Goal: Task Accomplishment & Management: Complete application form

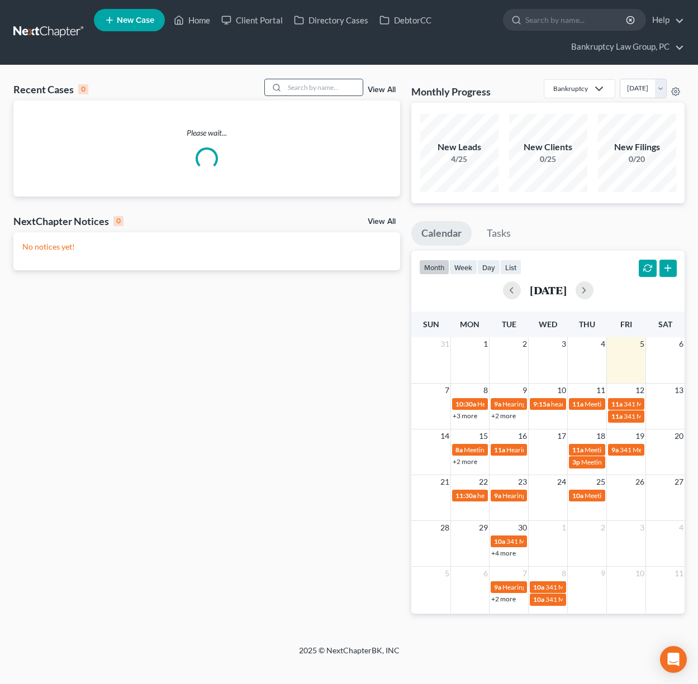
click at [307, 88] on input "search" at bounding box center [323, 87] width 78 height 16
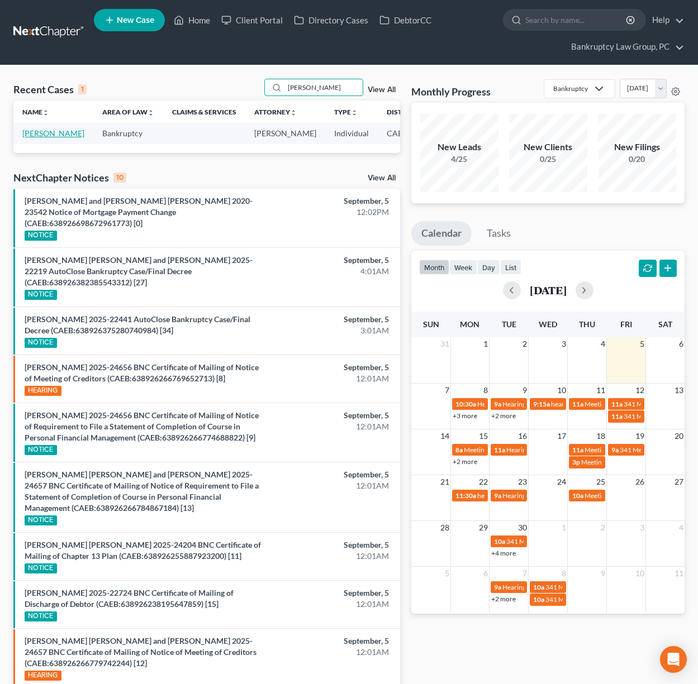
type input "[PERSON_NAME]"
click at [40, 138] on link "[PERSON_NAME]" at bounding box center [53, 132] width 62 height 9
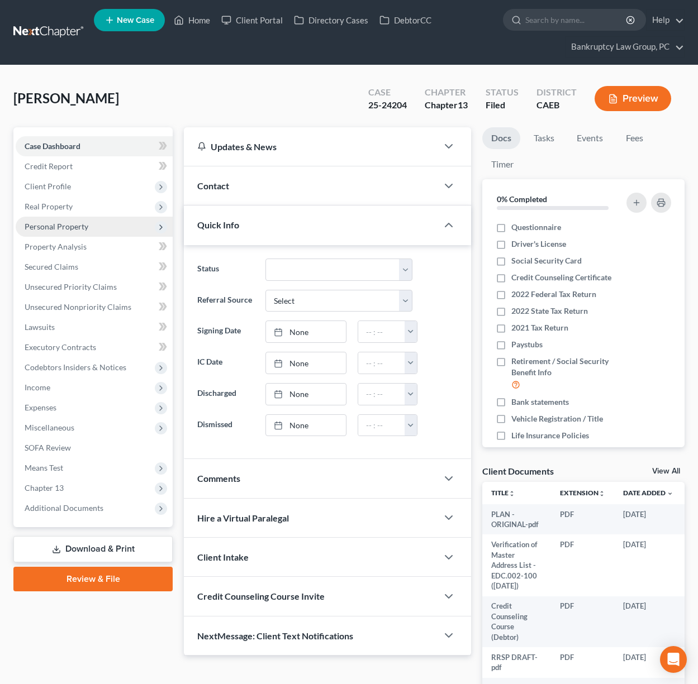
click at [61, 225] on span "Personal Property" at bounding box center [57, 226] width 64 height 9
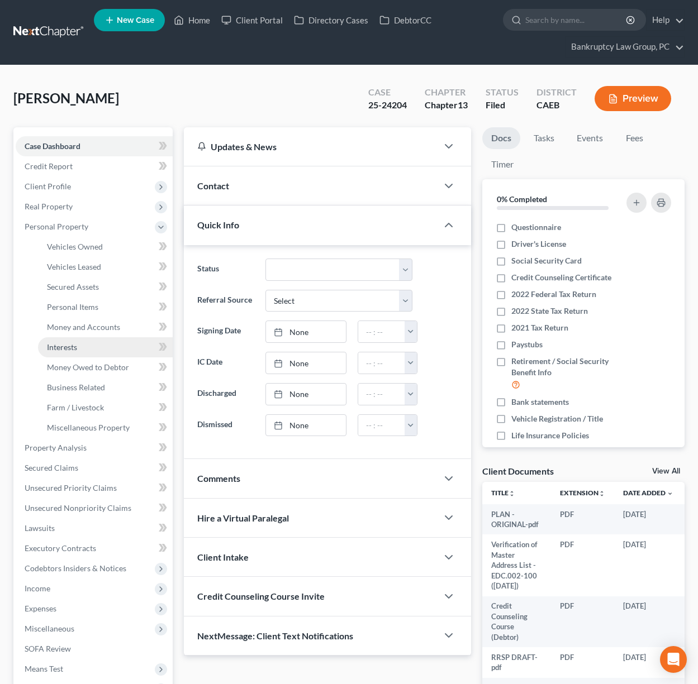
click at [64, 350] on span "Interests" at bounding box center [62, 346] width 30 height 9
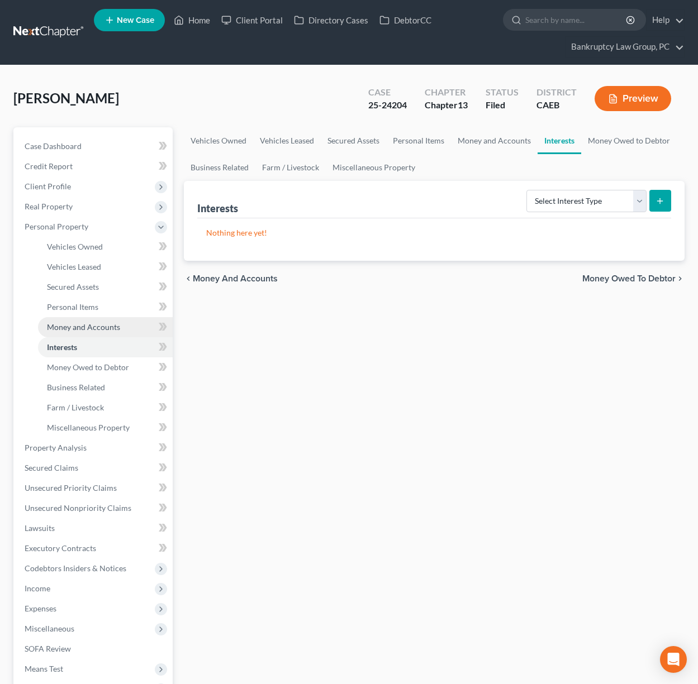
click at [55, 332] on link "Money and Accounts" at bounding box center [105, 327] width 135 height 20
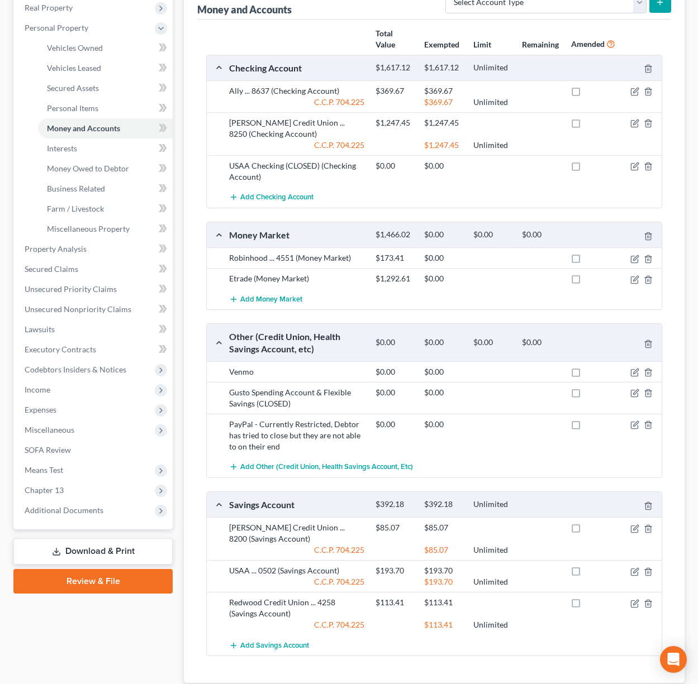
scroll to position [197, 0]
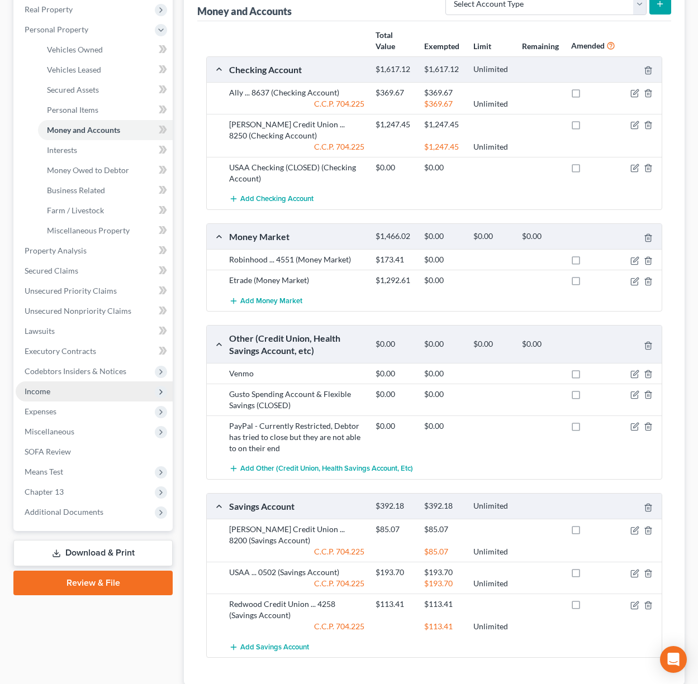
click at [46, 391] on span "Income" at bounding box center [38, 391] width 26 height 9
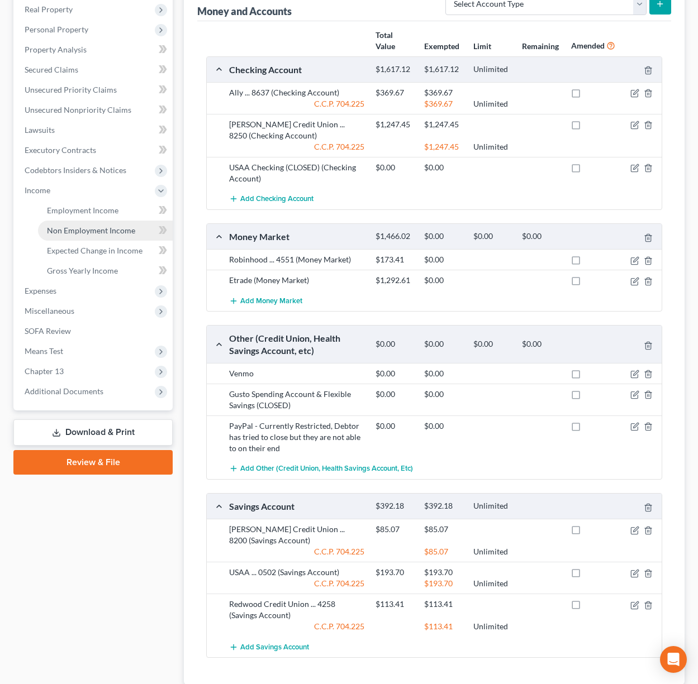
click at [84, 235] on link "Non Employment Income" at bounding box center [105, 231] width 135 height 20
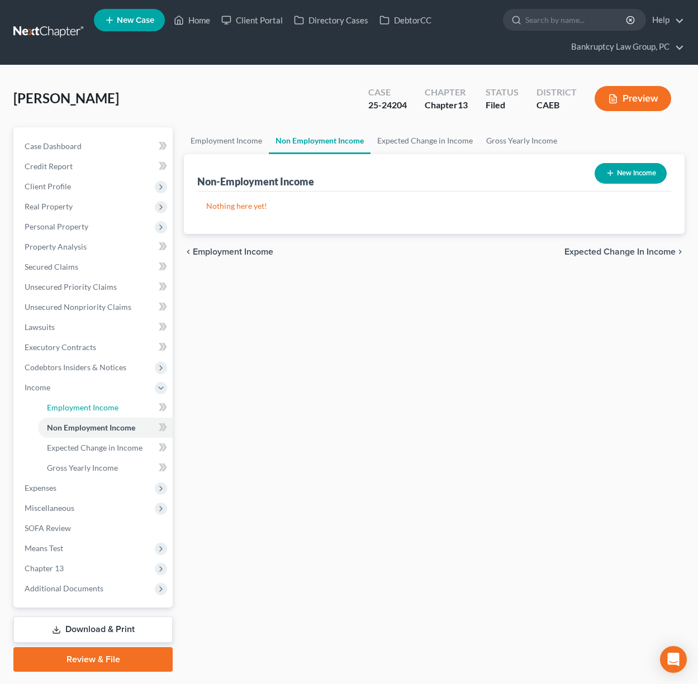
drag, startPoint x: 104, startPoint y: 407, endPoint x: 288, endPoint y: 416, distance: 184.5
click at [104, 407] on span "Employment Income" at bounding box center [82, 407] width 71 height 9
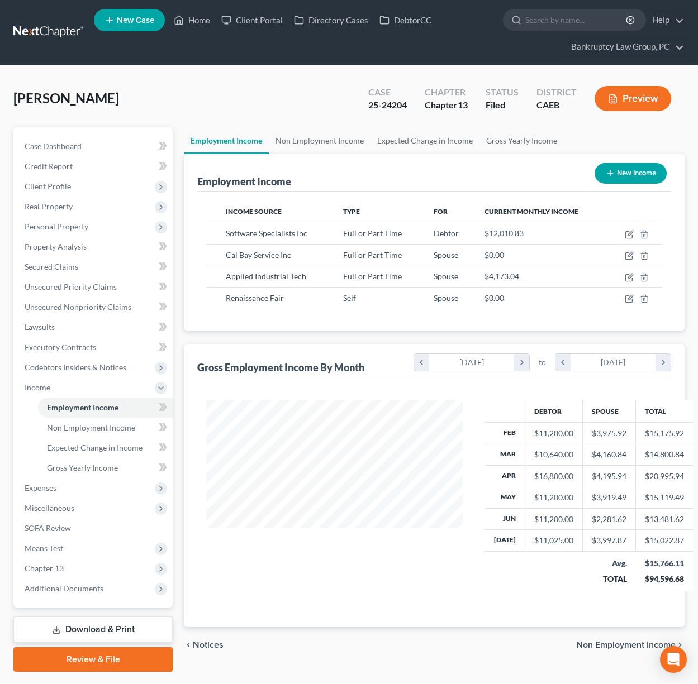
scroll to position [200, 279]
click at [628, 254] on icon "button" at bounding box center [628, 255] width 9 height 9
select select "0"
select select "3"
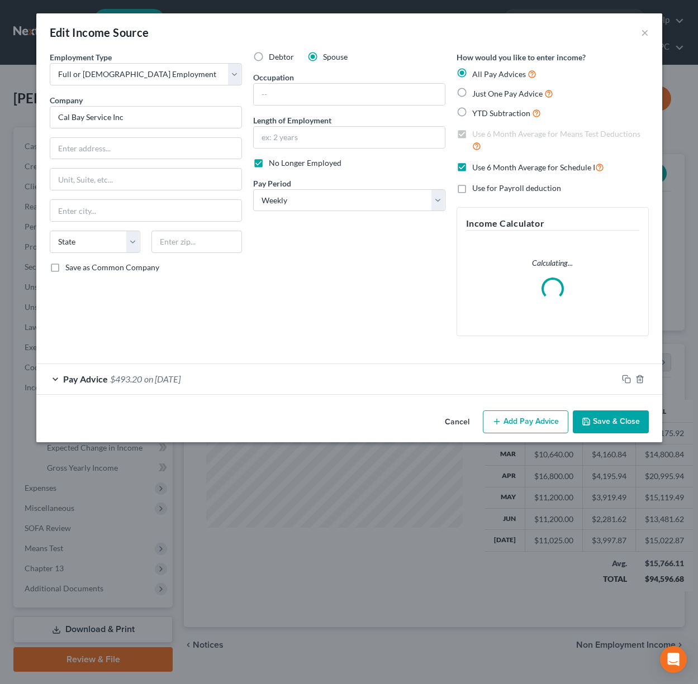
click at [454, 421] on button "Cancel" at bounding box center [457, 423] width 42 height 22
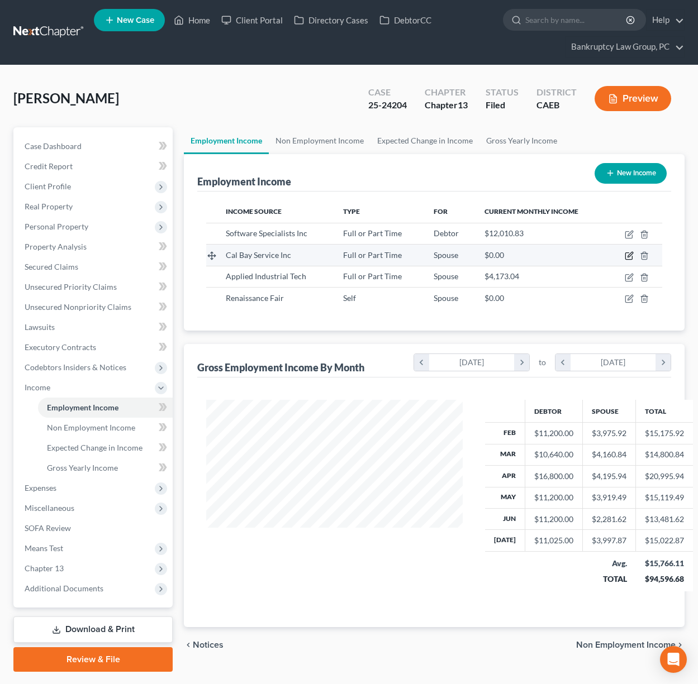
click at [624, 257] on icon "button" at bounding box center [628, 255] width 9 height 9
select select "0"
select select "3"
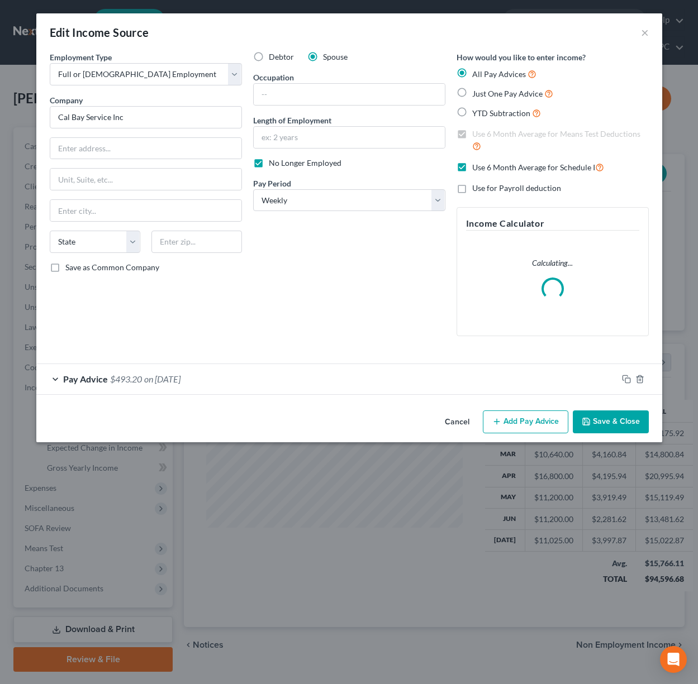
click at [464, 420] on button "Cancel" at bounding box center [457, 423] width 42 height 22
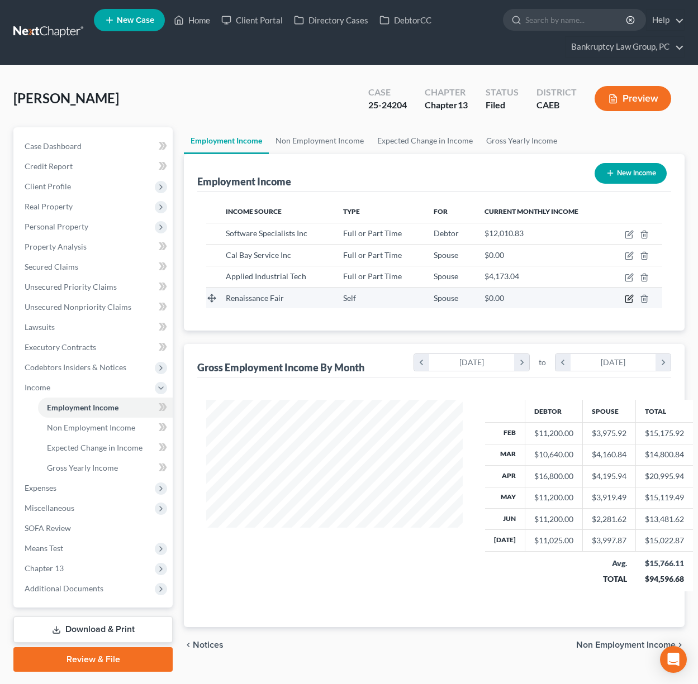
click at [628, 300] on icon "button" at bounding box center [629, 297] width 5 height 5
select select "1"
select select "0"
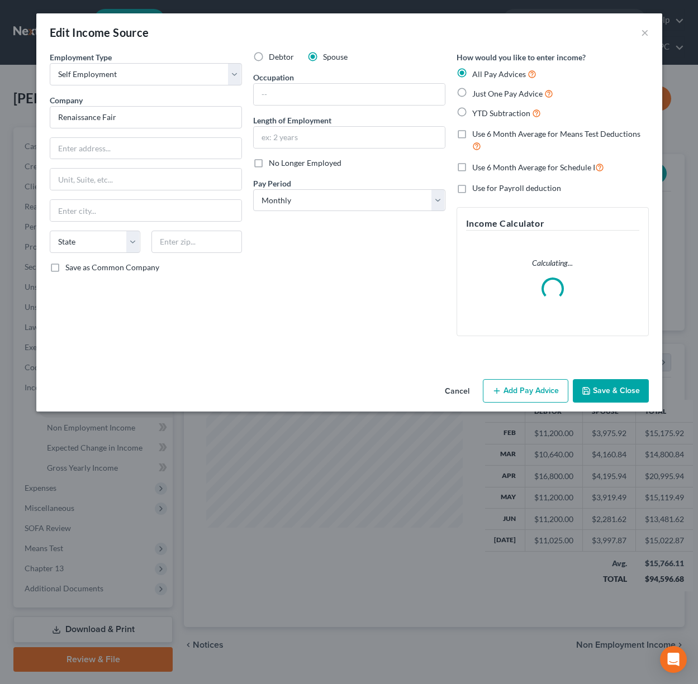
click at [457, 390] on button "Cancel" at bounding box center [457, 391] width 42 height 22
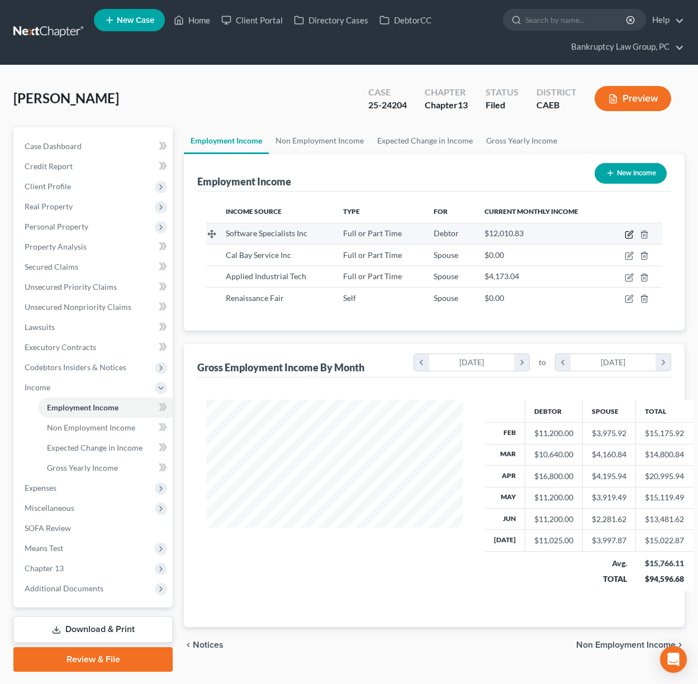
click at [629, 235] on icon "button" at bounding box center [628, 234] width 9 height 9
select select "0"
select select "39"
select select "2"
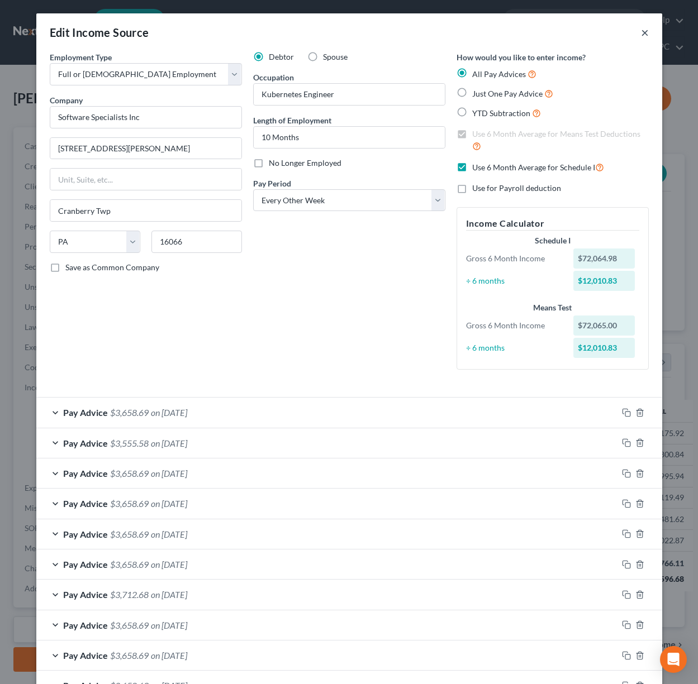
click at [644, 32] on button "×" at bounding box center [645, 32] width 8 height 13
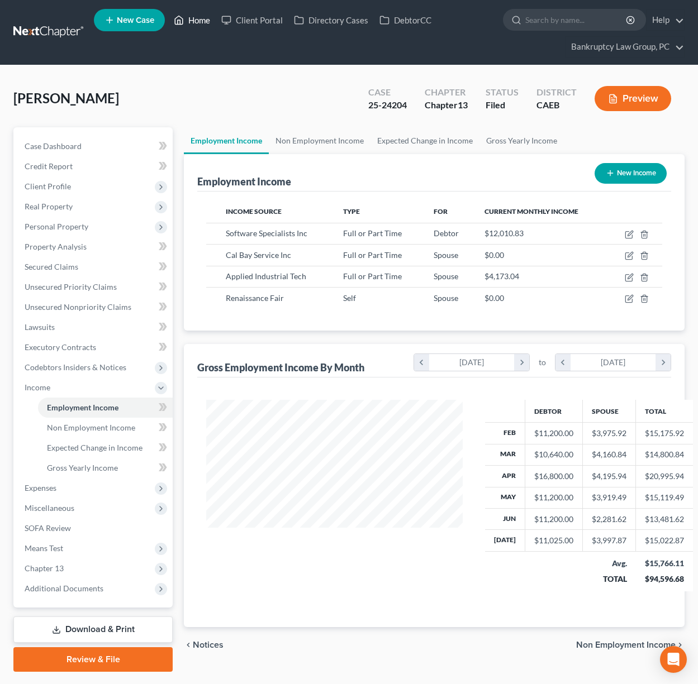
click at [201, 22] on link "Home" at bounding box center [191, 20] width 47 height 20
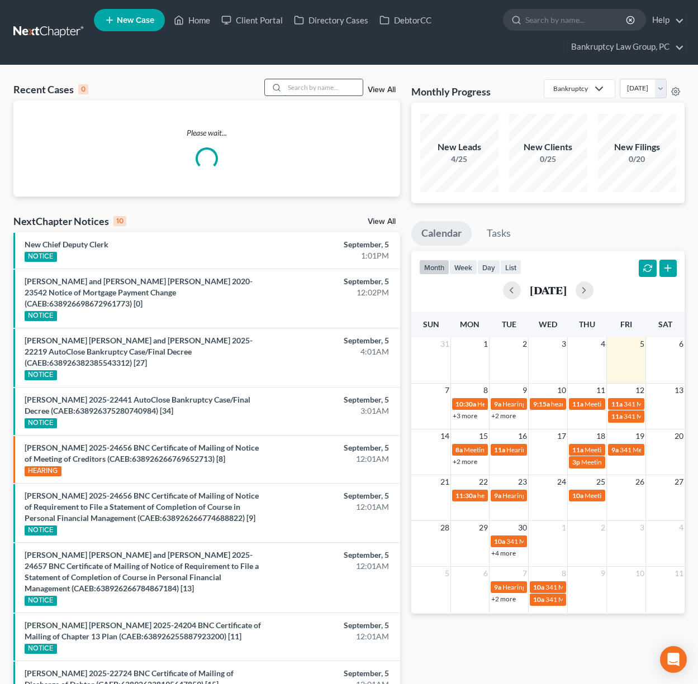
click at [321, 86] on input "search" at bounding box center [323, 87] width 78 height 16
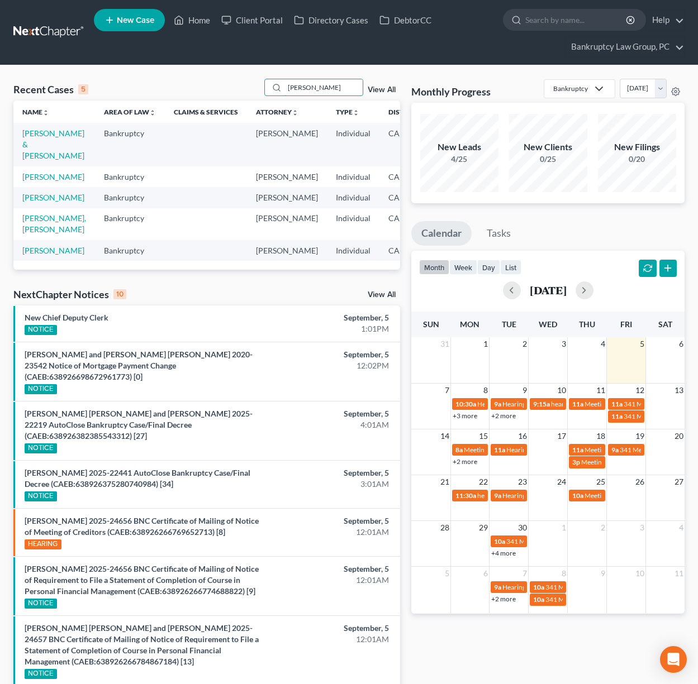
type input "[PERSON_NAME]"
click at [32, 161] on td "[PERSON_NAME] & [PERSON_NAME]" at bounding box center [54, 144] width 82 height 43
click at [34, 155] on link "[PERSON_NAME] & [PERSON_NAME]" at bounding box center [53, 144] width 62 height 32
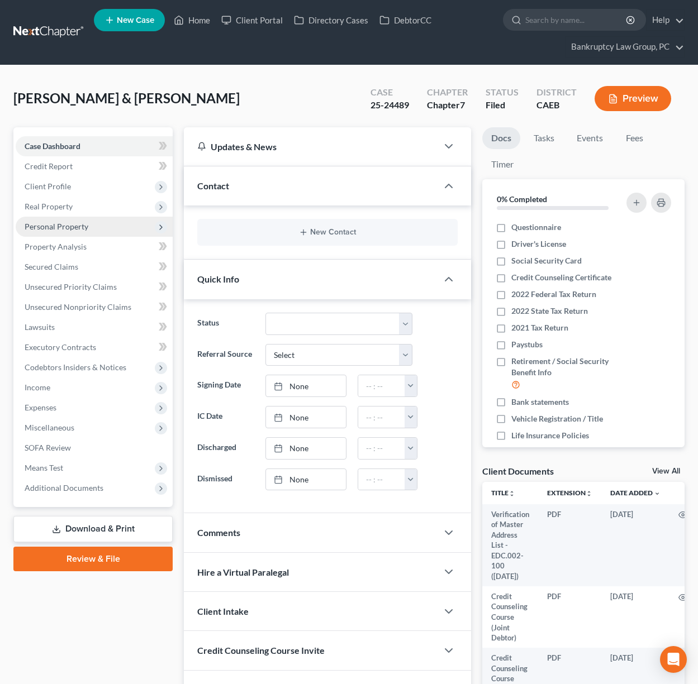
click at [59, 230] on span "Personal Property" at bounding box center [57, 226] width 64 height 9
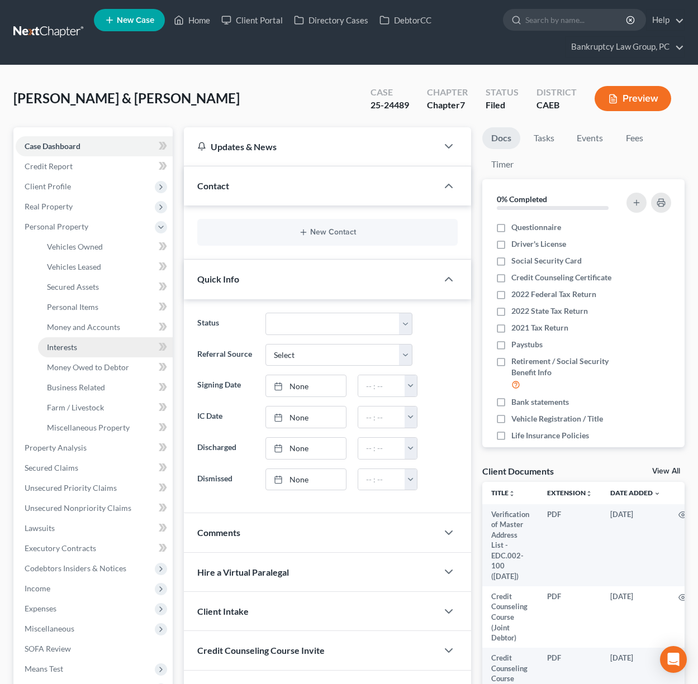
click at [62, 351] on link "Interests" at bounding box center [105, 347] width 135 height 20
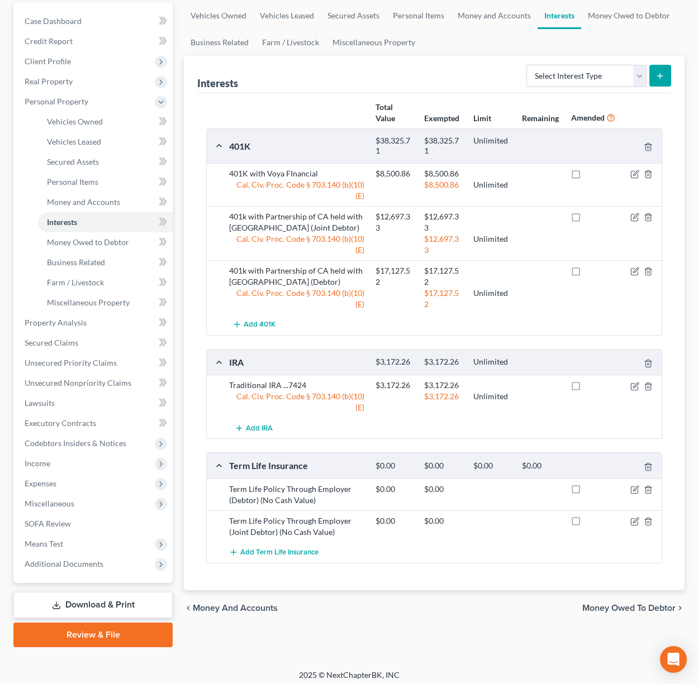
scroll to position [130, 0]
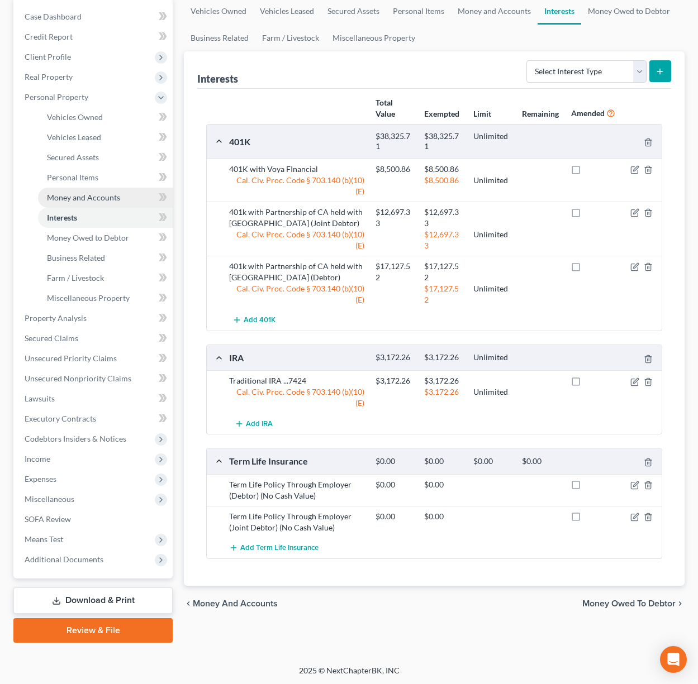
click at [76, 197] on span "Money and Accounts" at bounding box center [83, 197] width 73 height 9
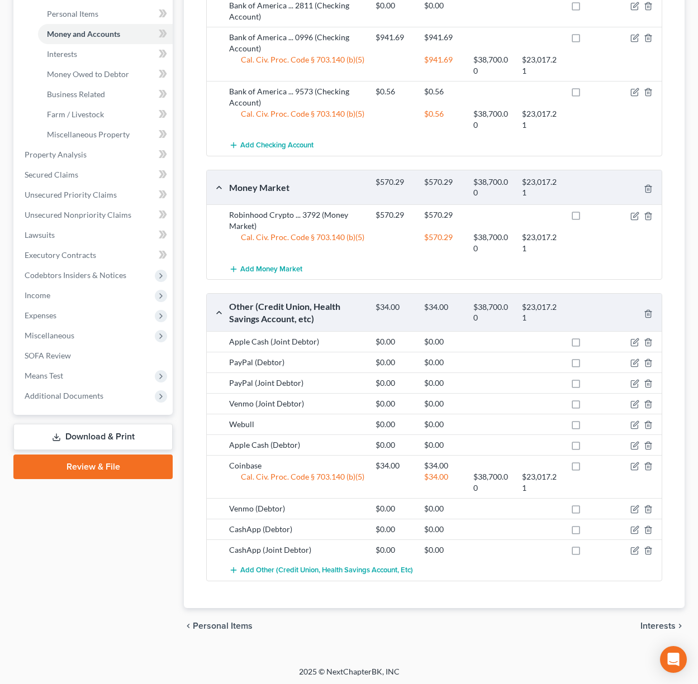
scroll to position [292, 0]
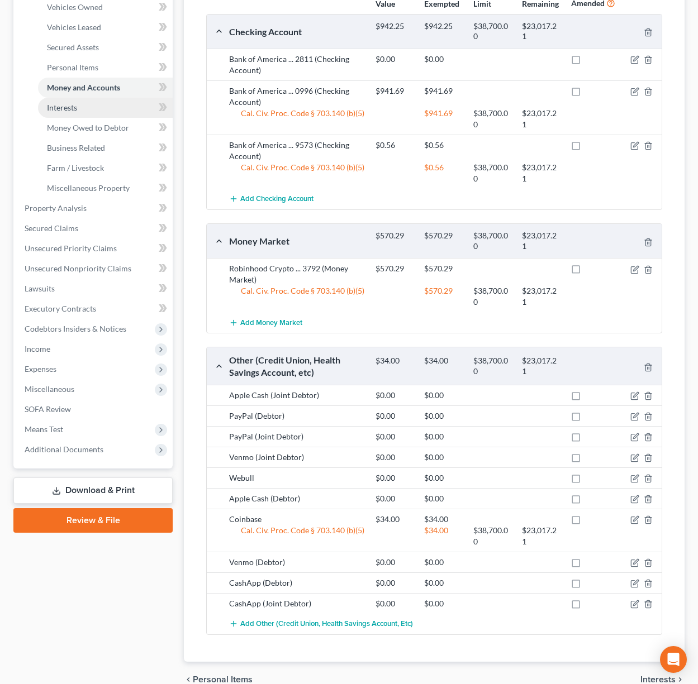
click at [77, 112] on link "Interests" at bounding box center [105, 108] width 135 height 20
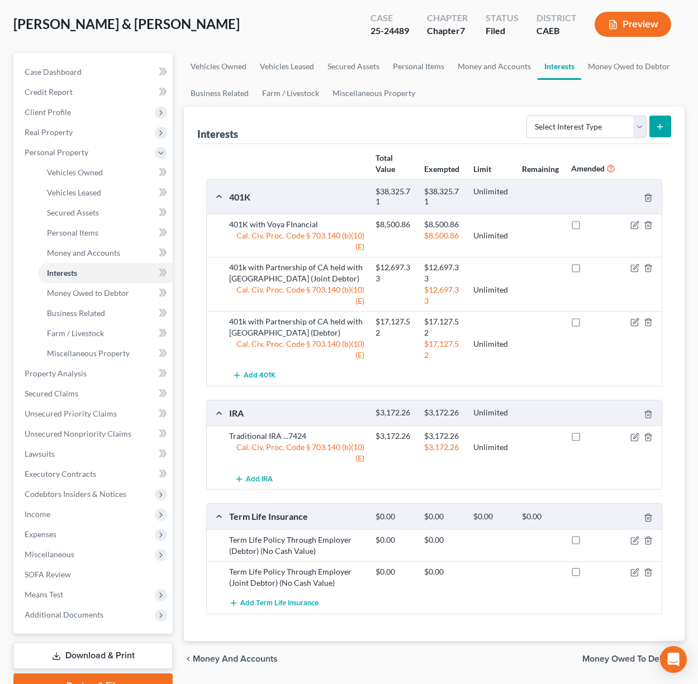
scroll to position [89, 0]
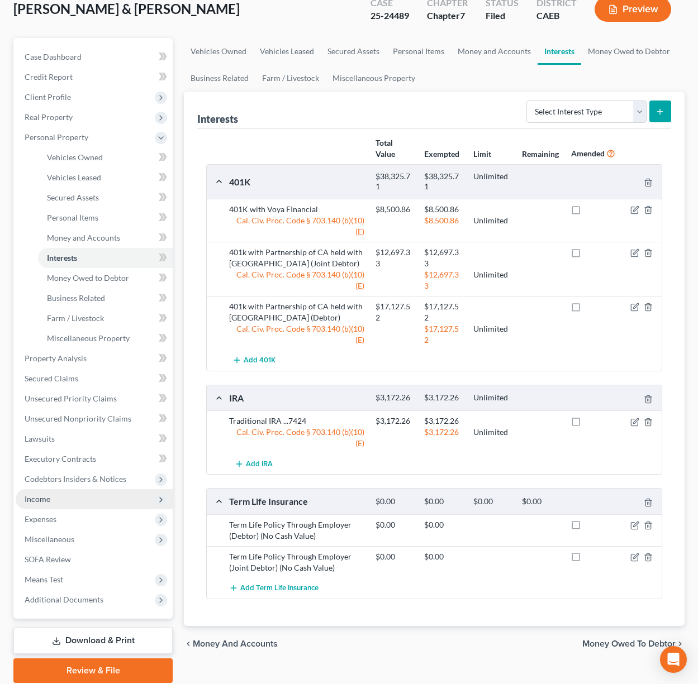
click at [46, 503] on span "Income" at bounding box center [94, 499] width 157 height 20
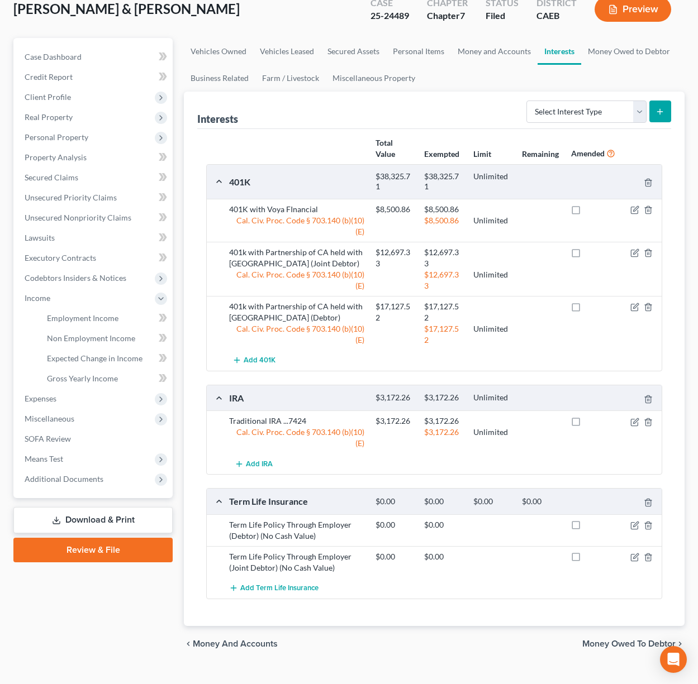
scroll to position [86, 0]
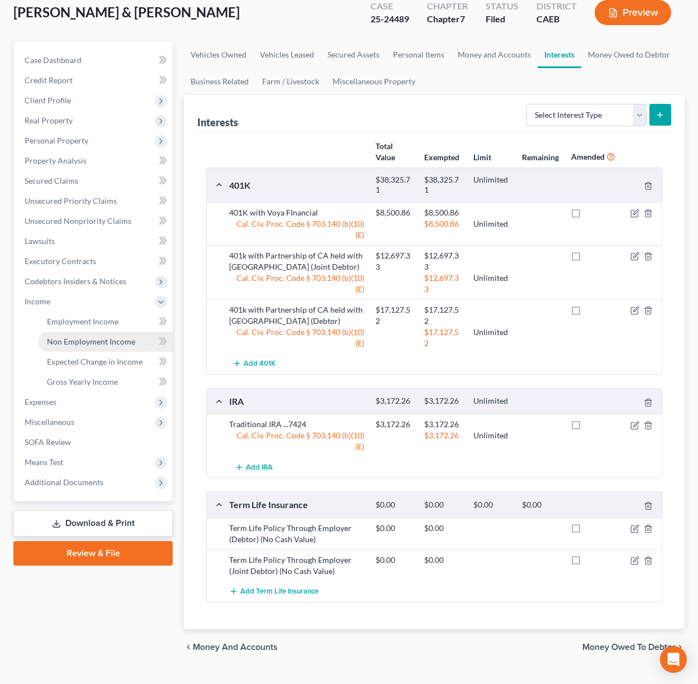
click at [88, 338] on span "Non Employment Income" at bounding box center [91, 341] width 88 height 9
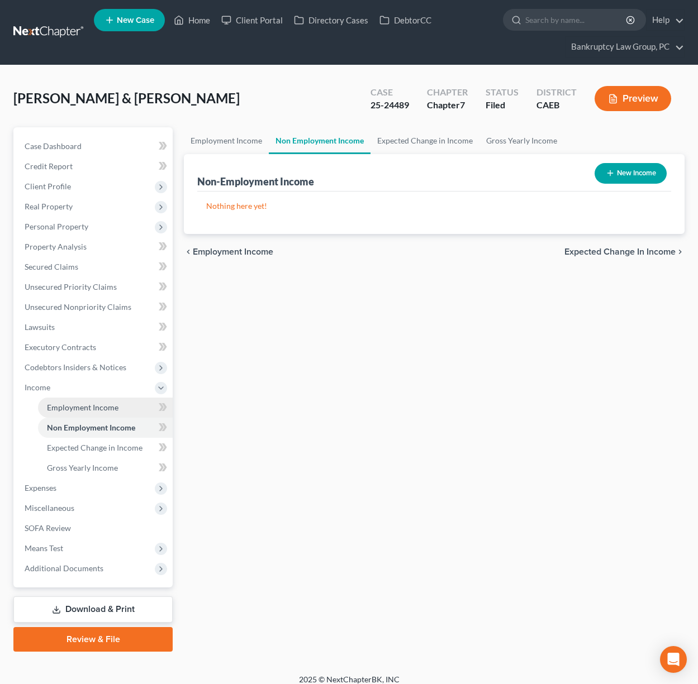
click at [85, 403] on span "Employment Income" at bounding box center [82, 407] width 71 height 9
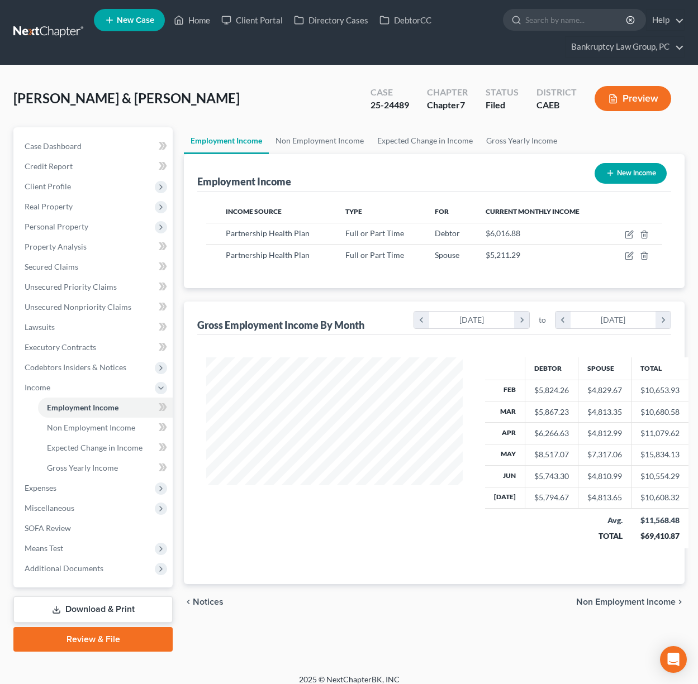
scroll to position [200, 279]
click at [54, 225] on span "Personal Property" at bounding box center [57, 226] width 64 height 9
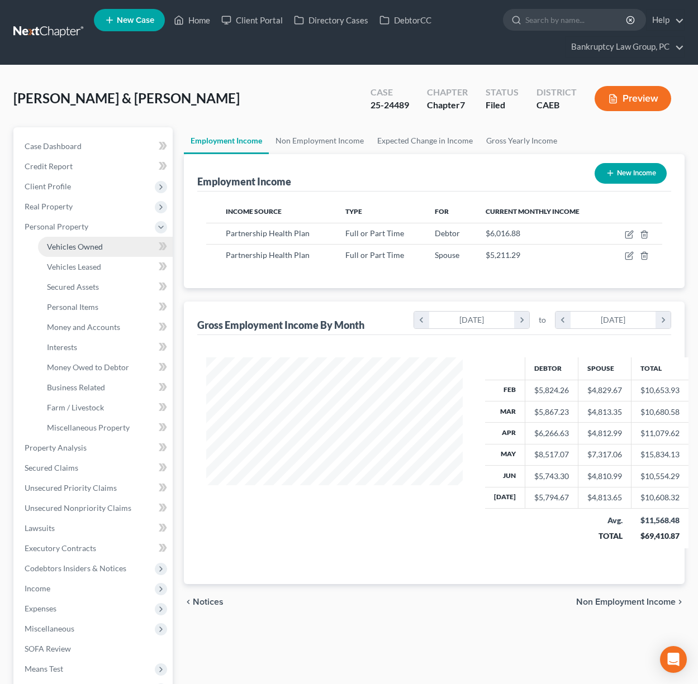
click at [57, 242] on span "Vehicles Owned" at bounding box center [75, 246] width 56 height 9
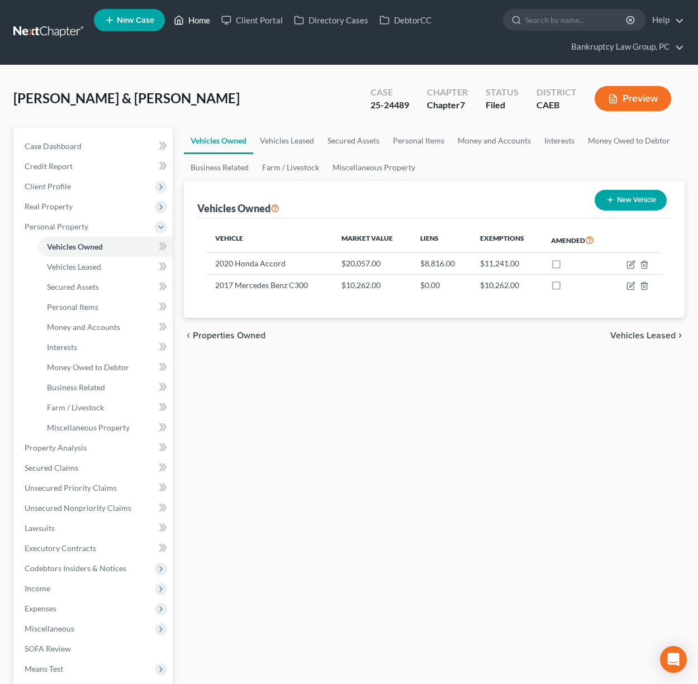
click at [198, 22] on link "Home" at bounding box center [191, 20] width 47 height 20
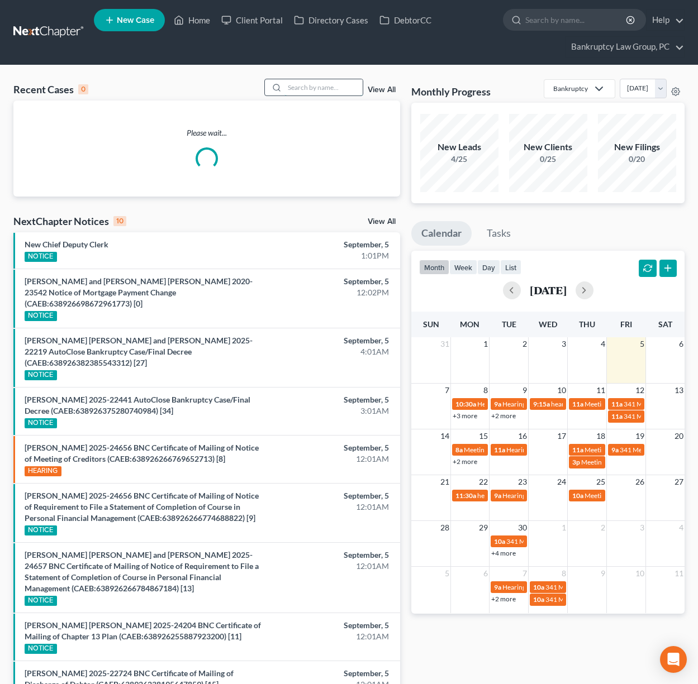
click at [329, 88] on input "search" at bounding box center [323, 87] width 78 height 16
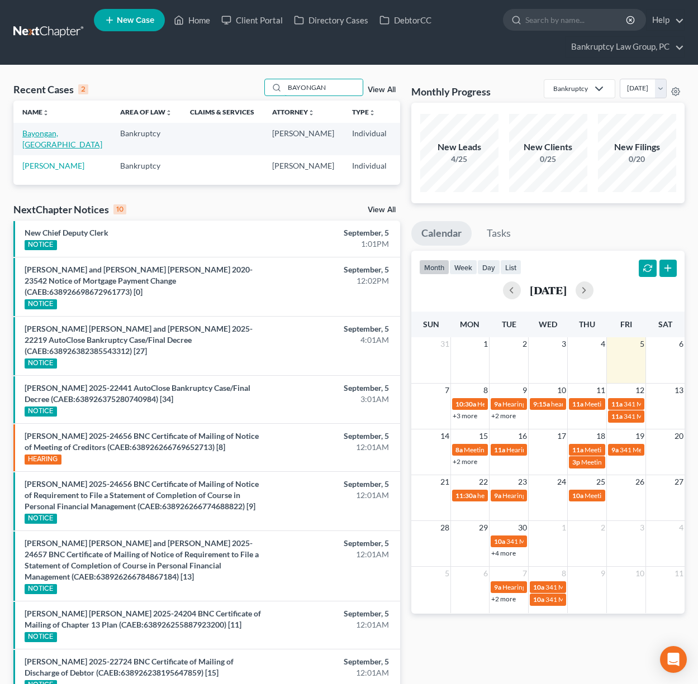
type input "BAYONGAN"
click at [39, 147] on link "Bayongan, [GEOGRAPHIC_DATA]" at bounding box center [62, 138] width 80 height 21
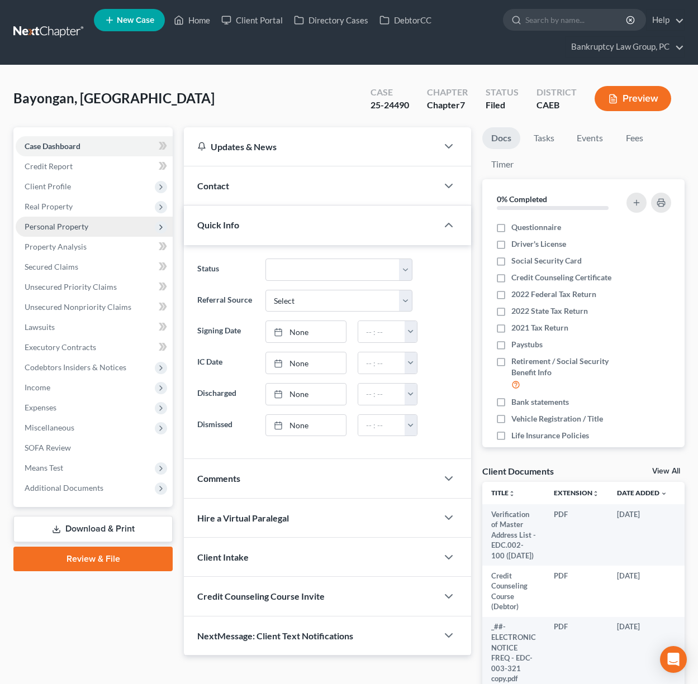
click at [59, 222] on span "Personal Property" at bounding box center [57, 226] width 64 height 9
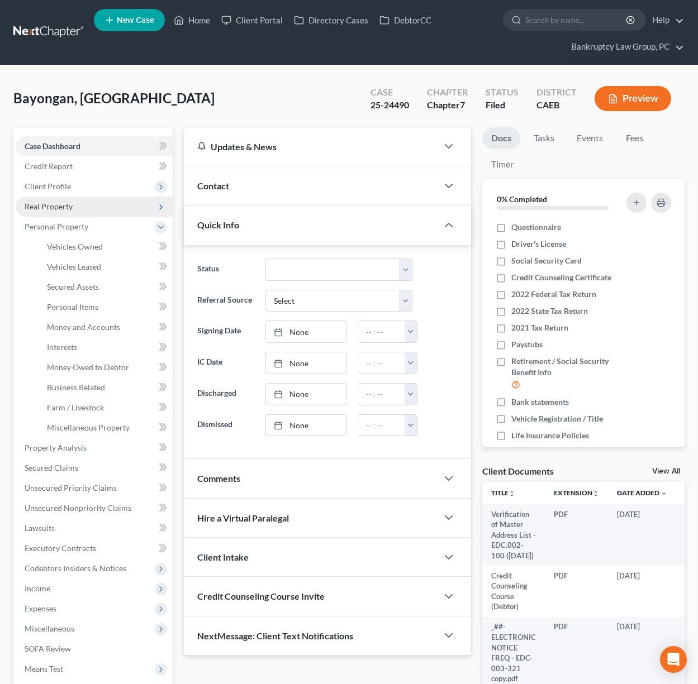
click at [59, 209] on span "Real Property" at bounding box center [49, 206] width 48 height 9
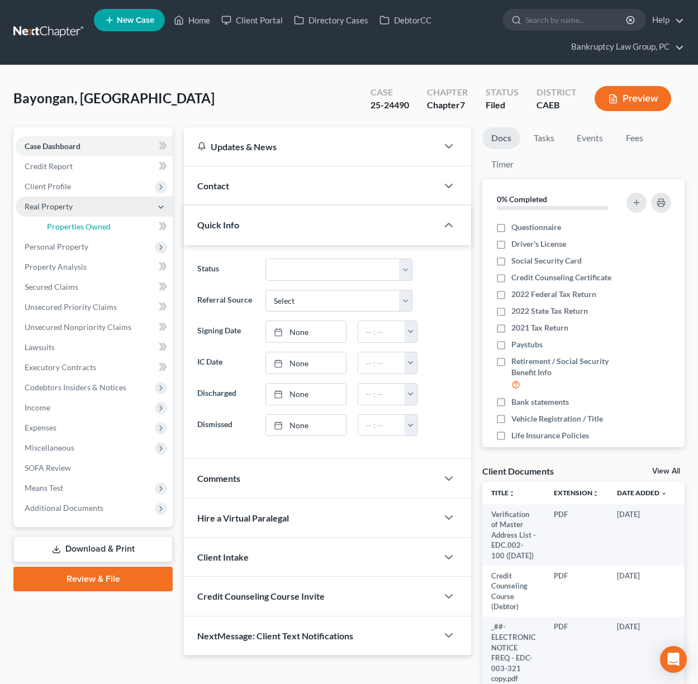
click at [61, 222] on span "Properties Owned" at bounding box center [79, 226] width 64 height 9
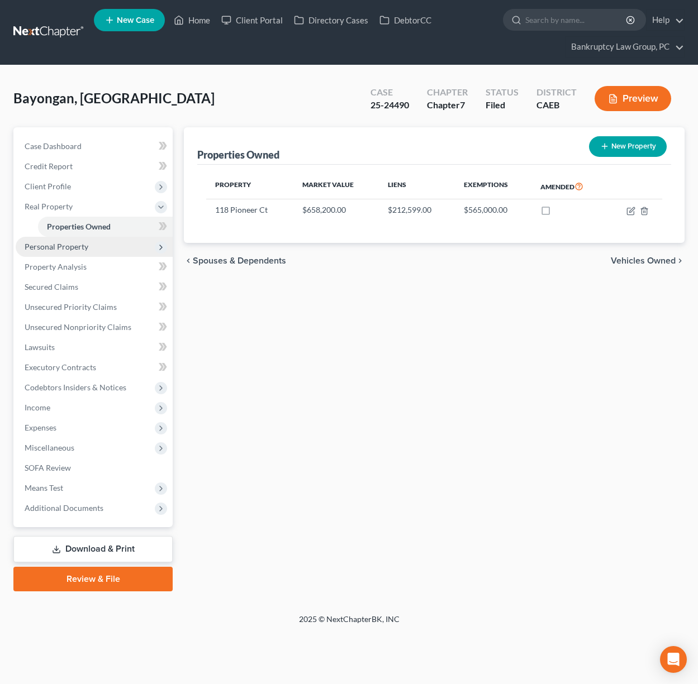
click at [58, 246] on span "Personal Property" at bounding box center [57, 246] width 64 height 9
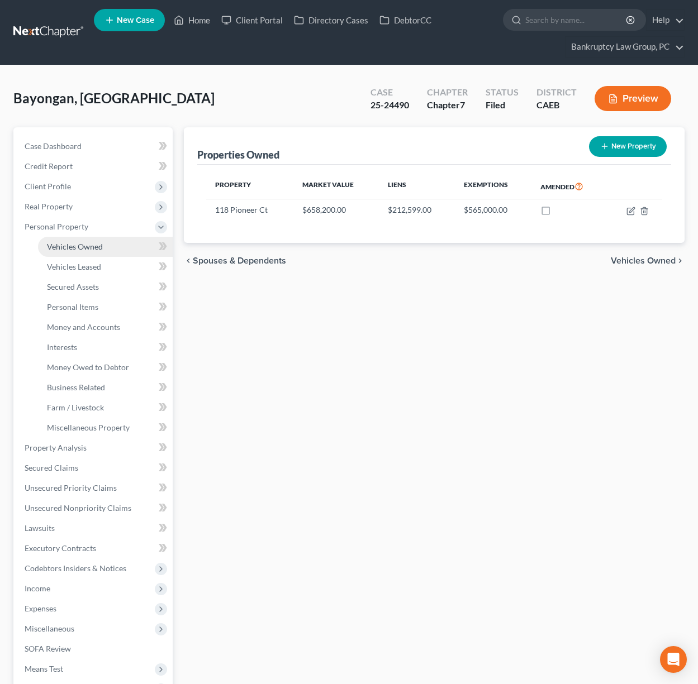
click at [66, 252] on link "Vehicles Owned" at bounding box center [105, 247] width 135 height 20
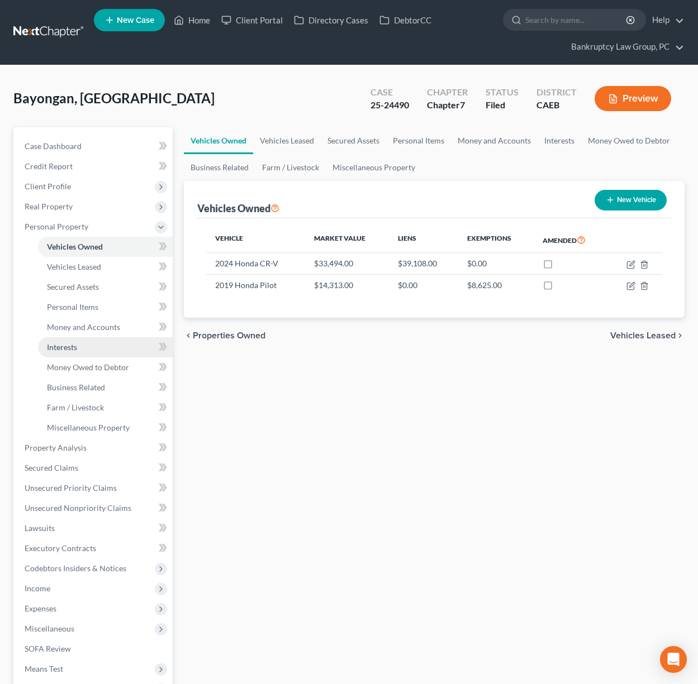
click at [54, 347] on span "Interests" at bounding box center [62, 346] width 30 height 9
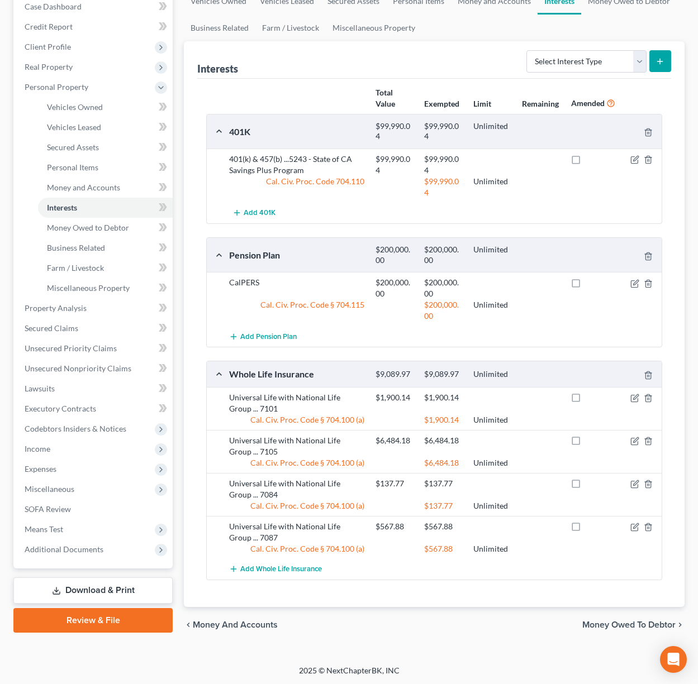
scroll to position [140, 0]
click at [64, 190] on span "Money and Accounts" at bounding box center [83, 187] width 73 height 9
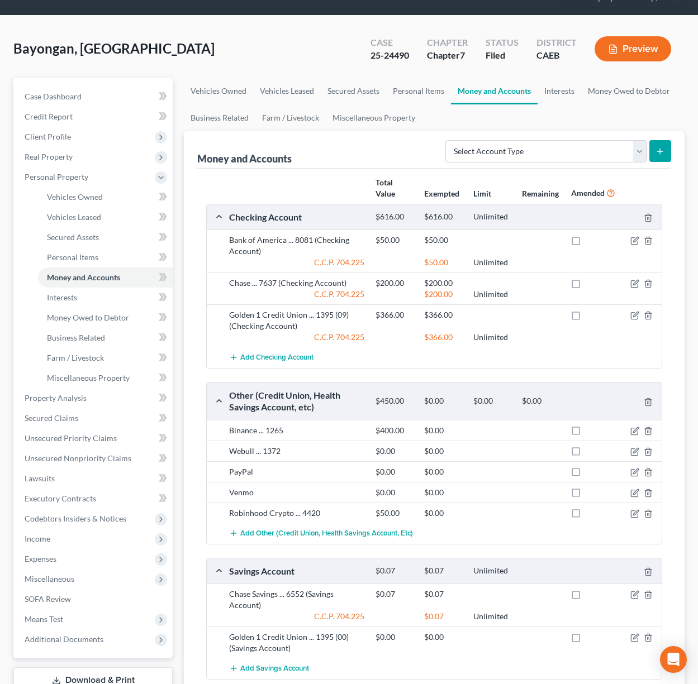
scroll to position [46, 0]
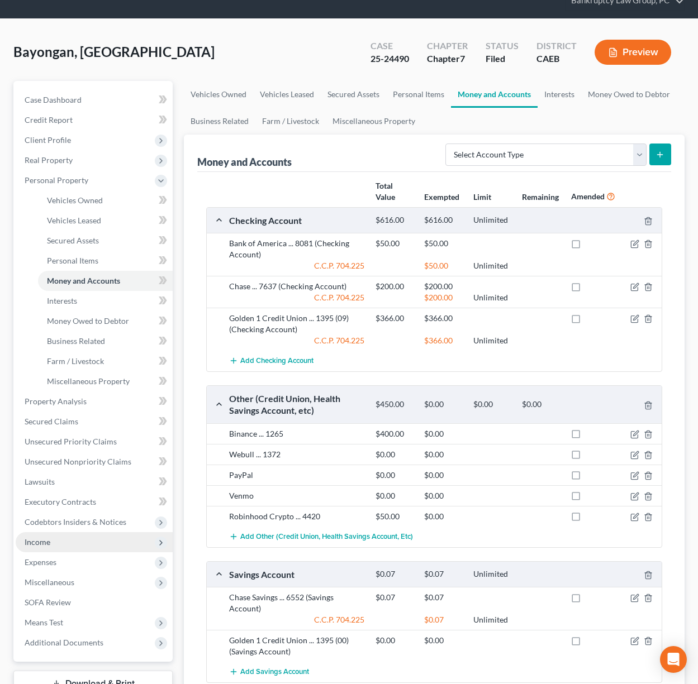
click at [41, 538] on span "Income" at bounding box center [38, 541] width 26 height 9
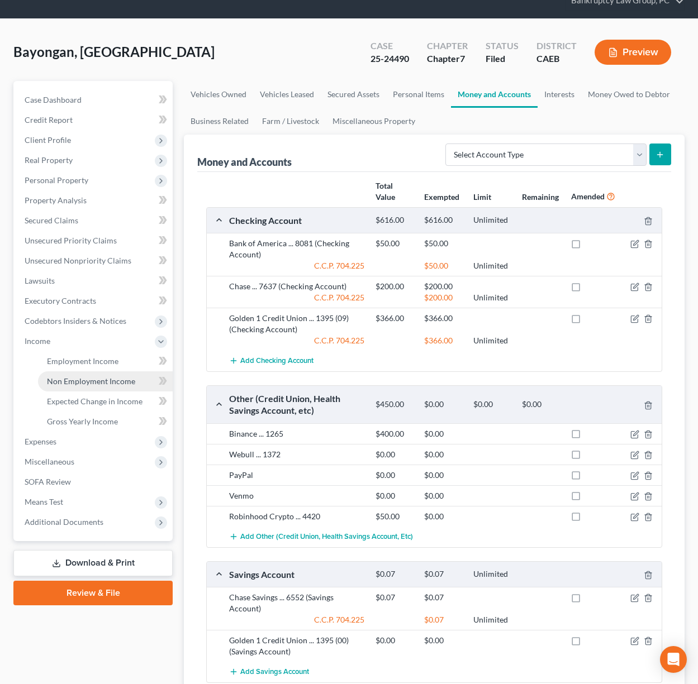
click at [94, 381] on span "Non Employment Income" at bounding box center [91, 380] width 88 height 9
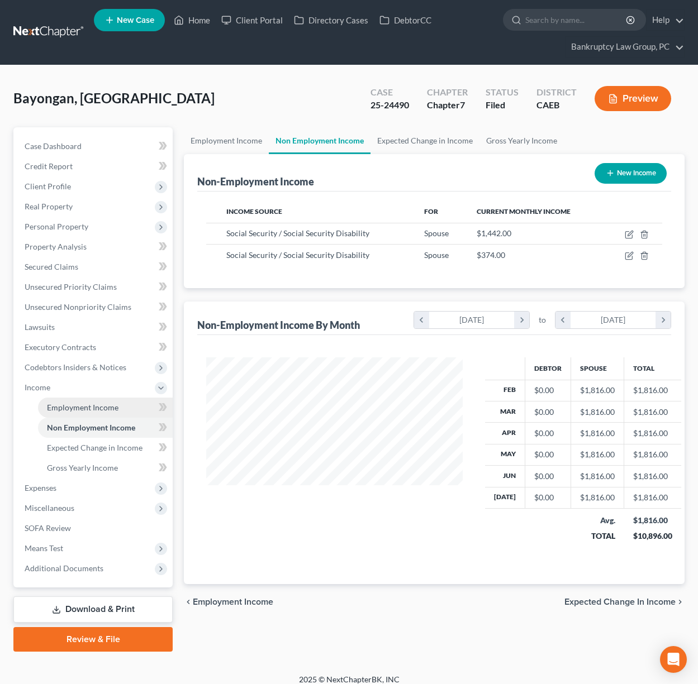
scroll to position [200, 279]
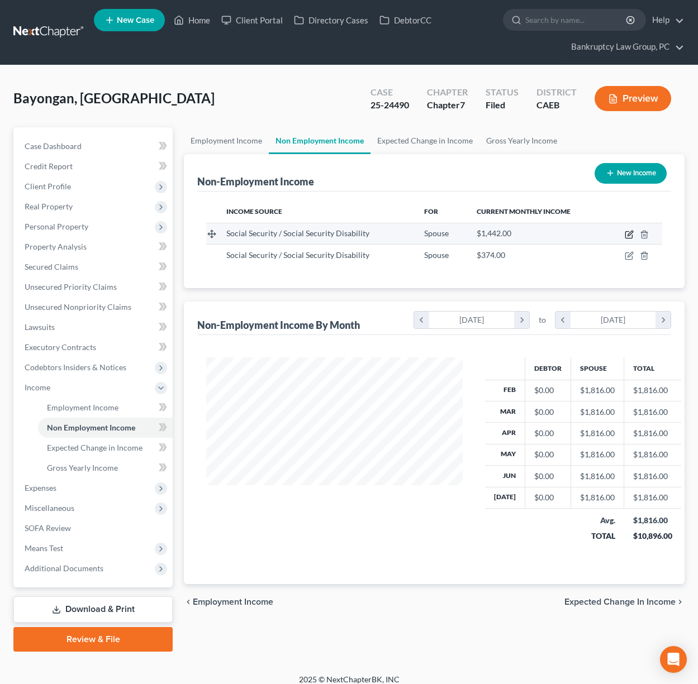
click at [631, 232] on icon "button" at bounding box center [628, 234] width 9 height 9
select select "4"
select select "0"
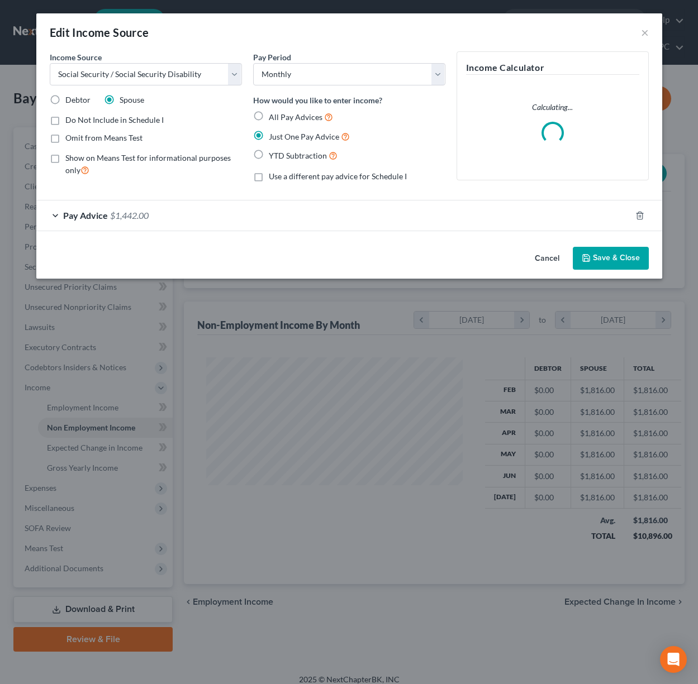
click at [537, 258] on button "Cancel" at bounding box center [547, 259] width 42 height 22
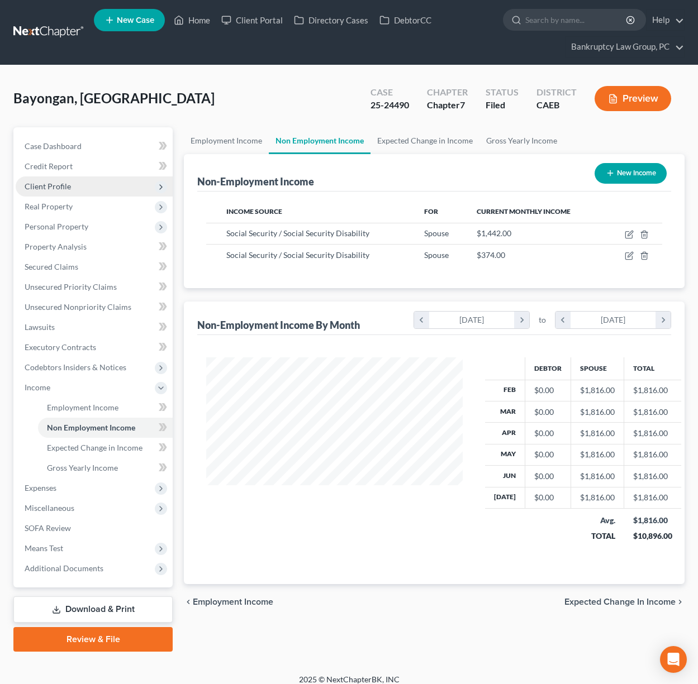
click at [59, 191] on span "Client Profile" at bounding box center [94, 187] width 157 height 20
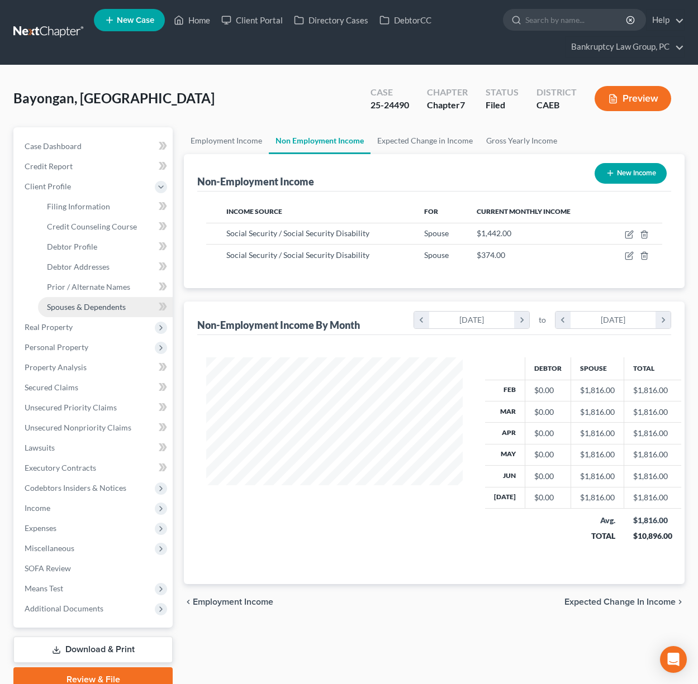
click at [73, 302] on span "Spouses & Dependents" at bounding box center [86, 306] width 79 height 9
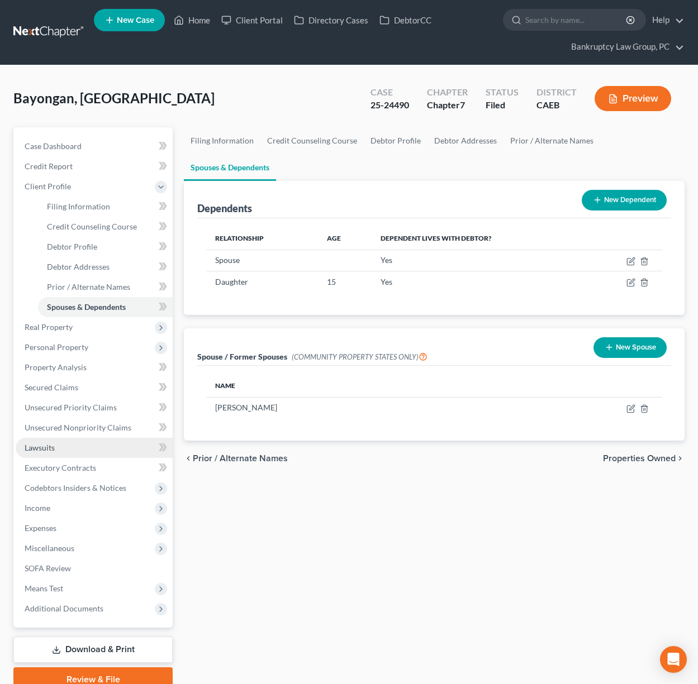
scroll to position [49, 0]
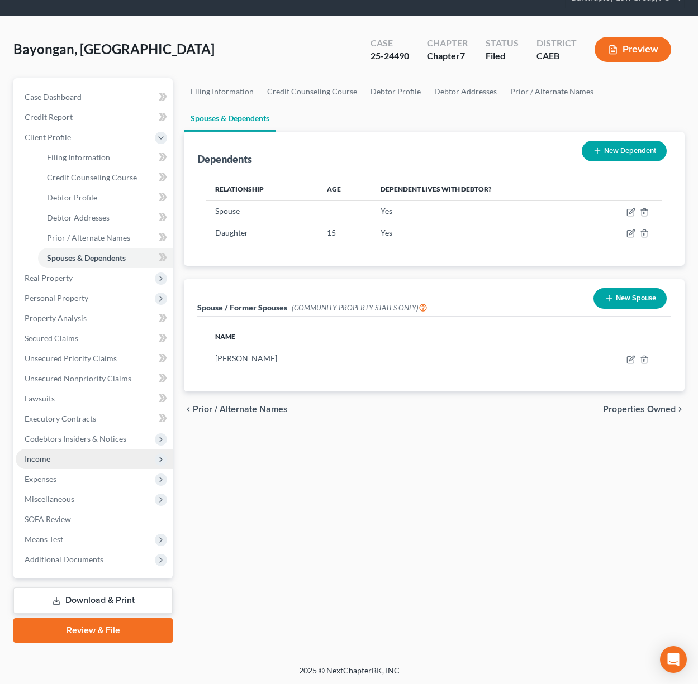
click at [44, 457] on span "Income" at bounding box center [38, 458] width 26 height 9
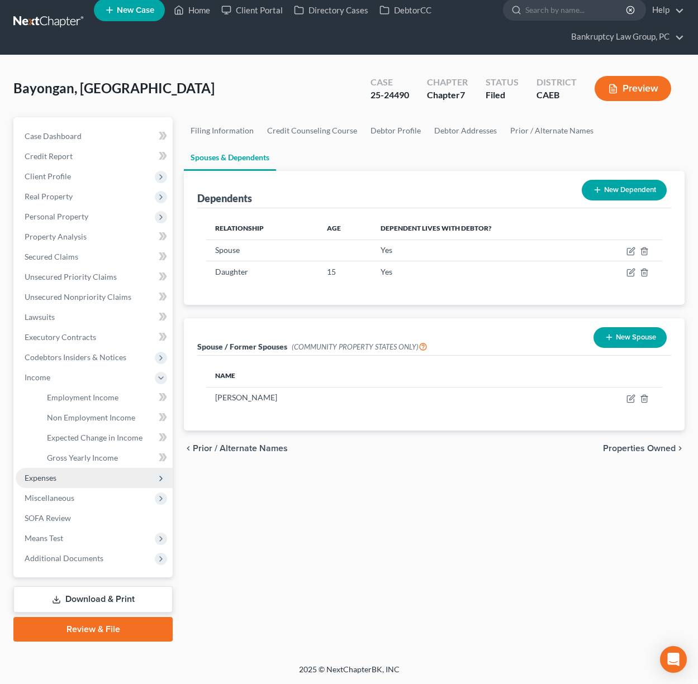
scroll to position [9, 0]
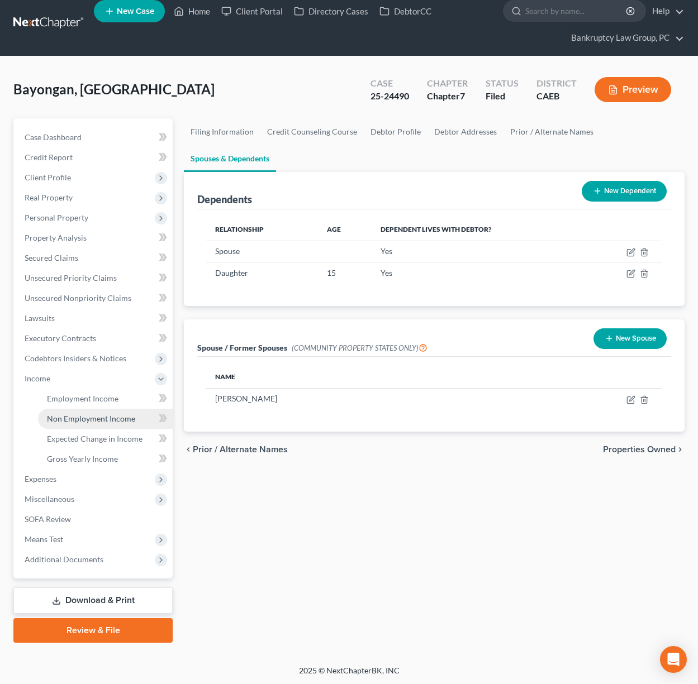
click at [78, 425] on link "Non Employment Income" at bounding box center [105, 419] width 135 height 20
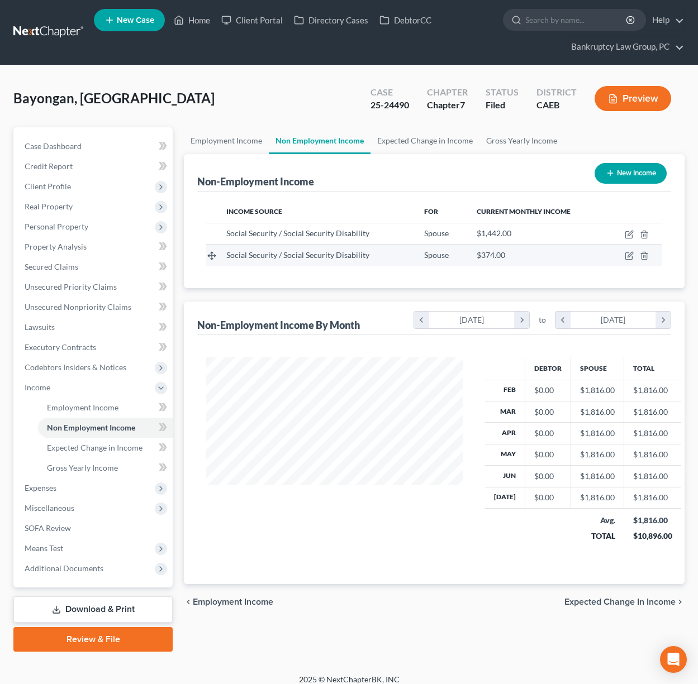
scroll to position [200, 279]
click at [631, 256] on icon "button" at bounding box center [628, 255] width 9 height 9
select select "4"
select select "0"
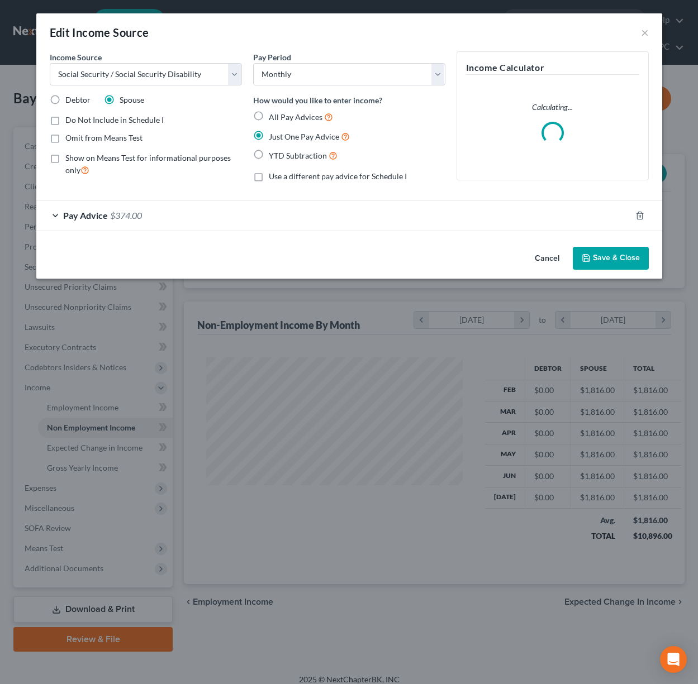
click at [543, 263] on button "Cancel" at bounding box center [547, 259] width 42 height 22
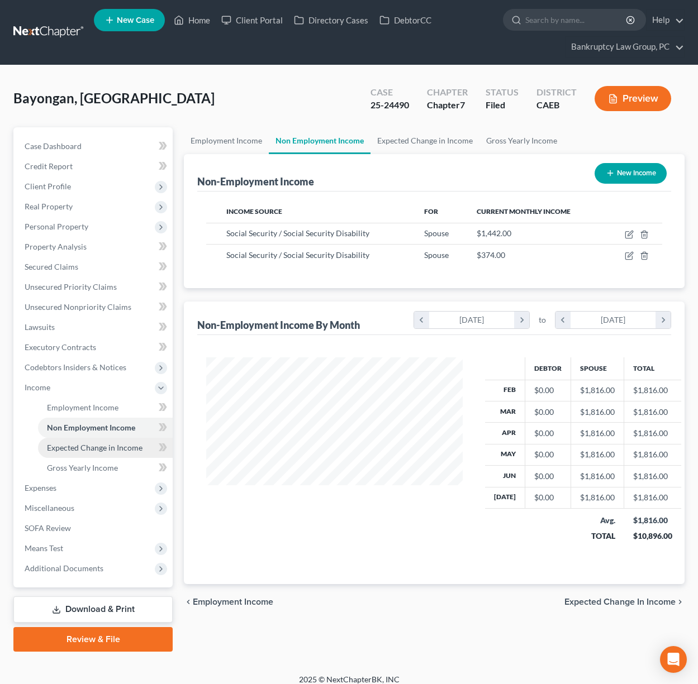
click at [116, 447] on span "Expected Change in Income" at bounding box center [95, 447] width 96 height 9
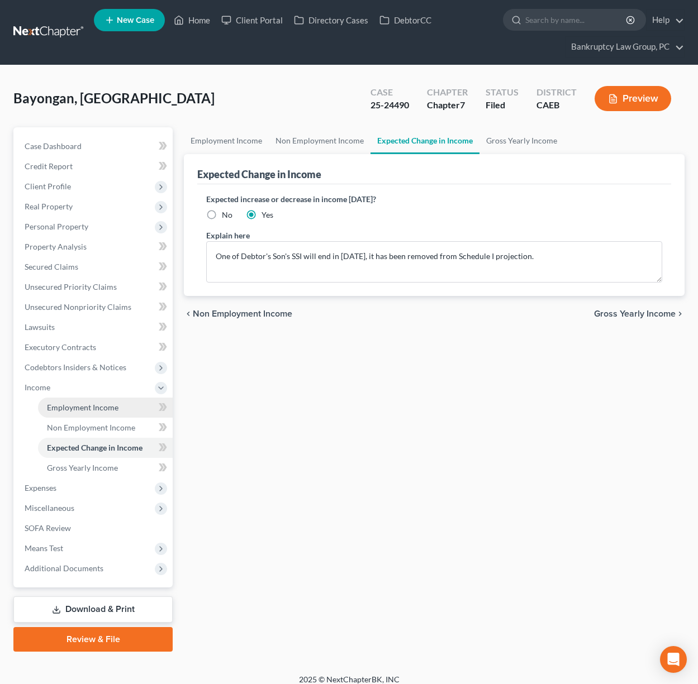
click at [89, 408] on span "Employment Income" at bounding box center [82, 407] width 71 height 9
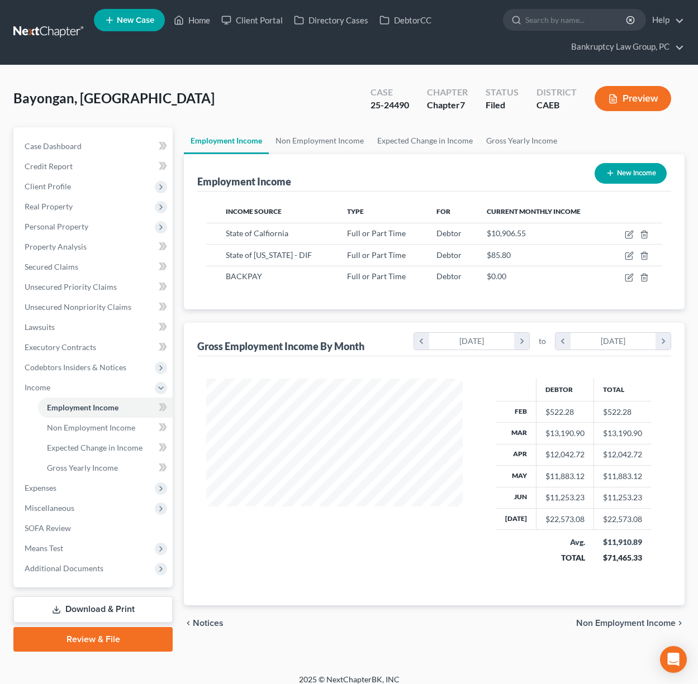
scroll to position [200, 279]
click at [208, 23] on link "Home" at bounding box center [191, 20] width 47 height 20
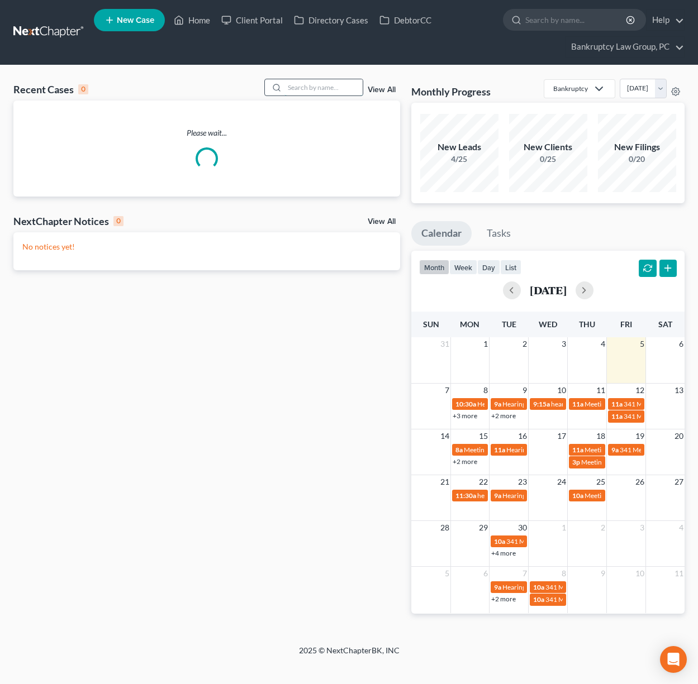
click at [335, 84] on input "search" at bounding box center [323, 87] width 78 height 16
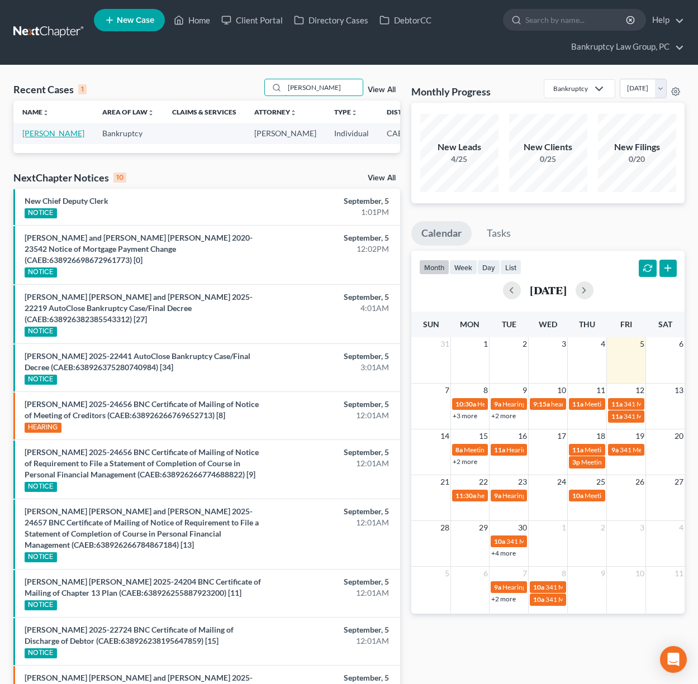
type input "[PERSON_NAME]"
click at [28, 138] on link "[PERSON_NAME]" at bounding box center [53, 132] width 62 height 9
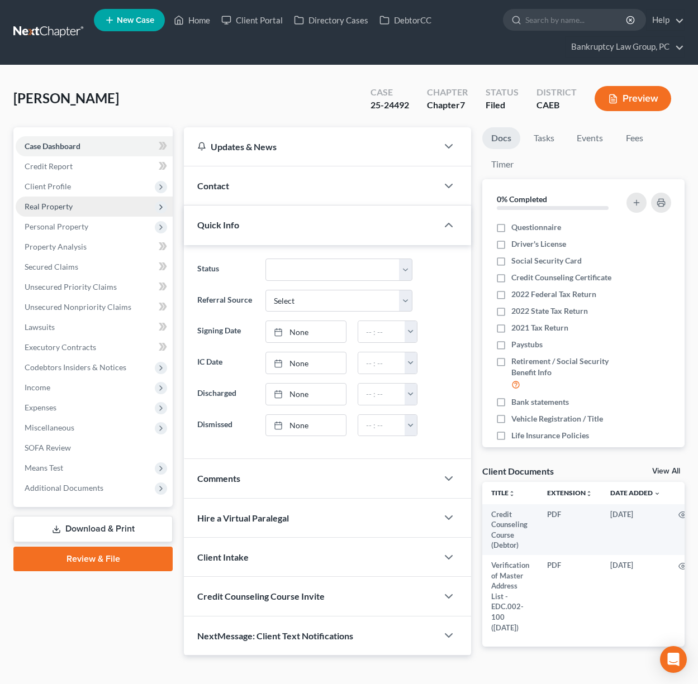
click at [47, 208] on span "Real Property" at bounding box center [49, 206] width 48 height 9
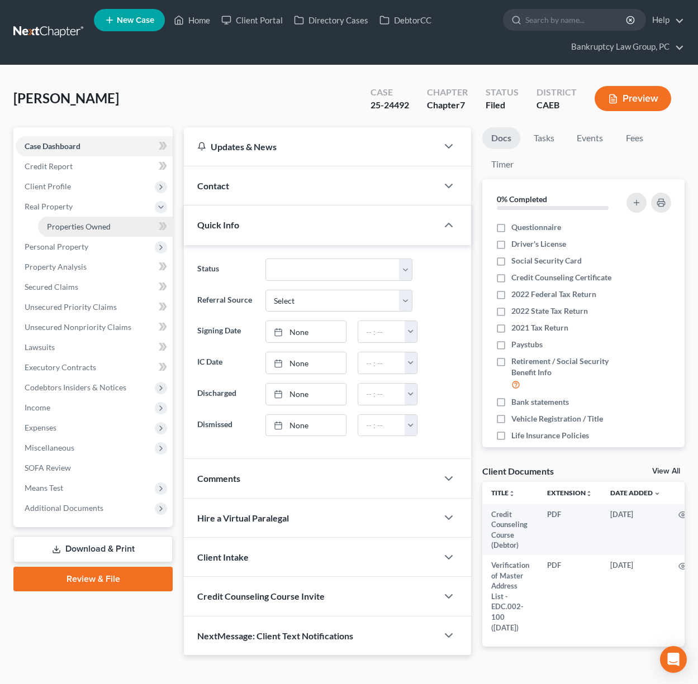
click at [74, 227] on span "Properties Owned" at bounding box center [79, 226] width 64 height 9
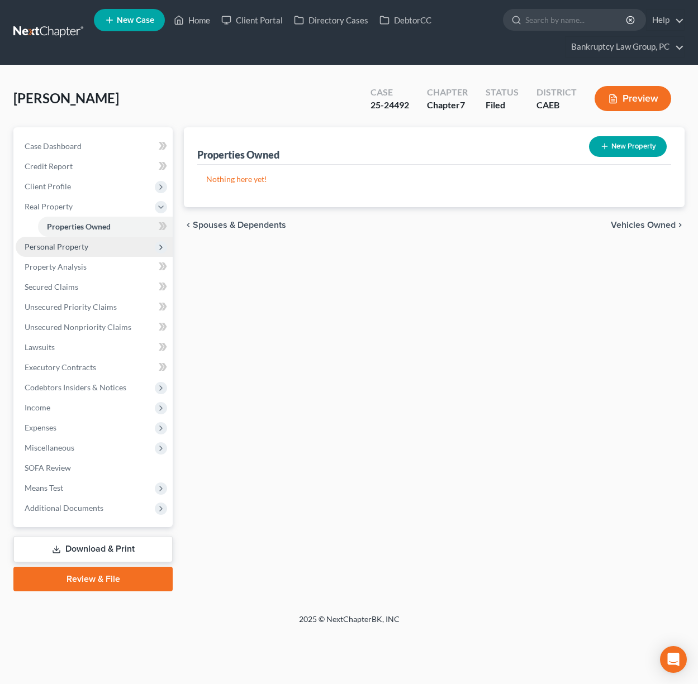
click at [65, 244] on span "Personal Property" at bounding box center [57, 246] width 64 height 9
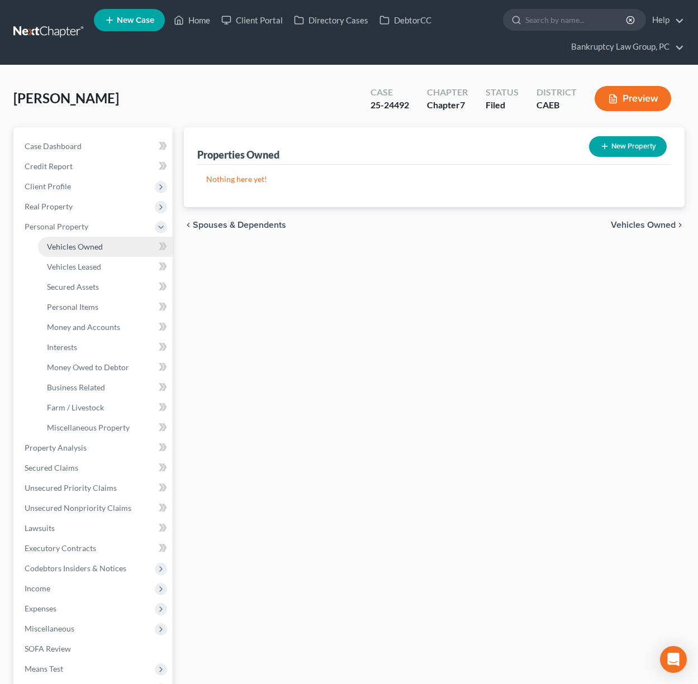
click at [68, 251] on link "Vehicles Owned" at bounding box center [105, 247] width 135 height 20
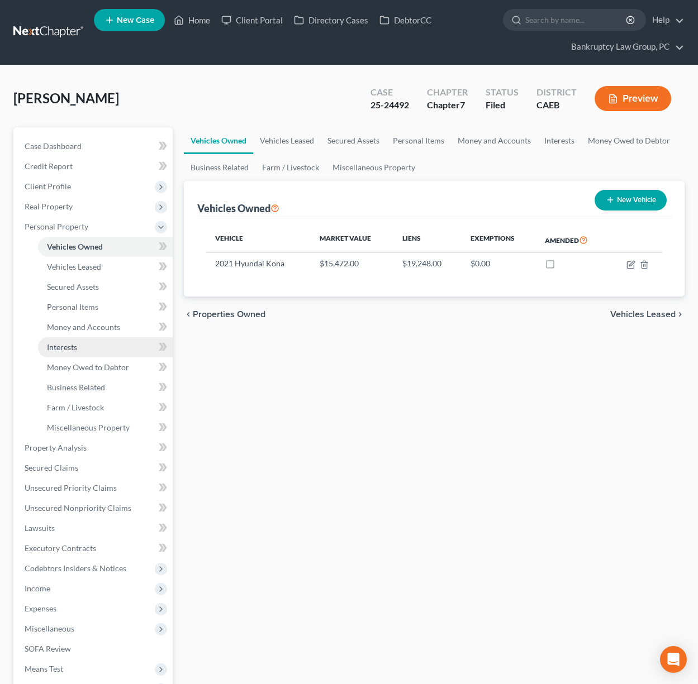
click at [66, 346] on span "Interests" at bounding box center [62, 346] width 30 height 9
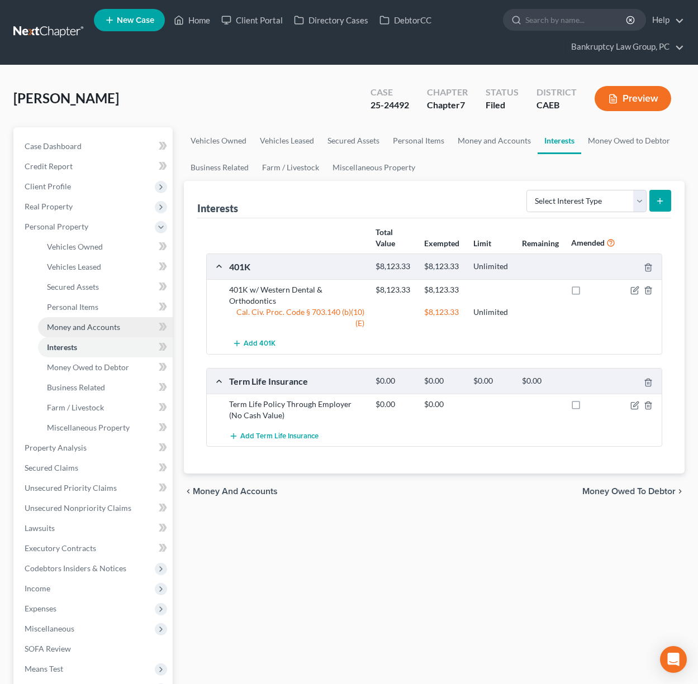
click at [85, 329] on span "Money and Accounts" at bounding box center [83, 326] width 73 height 9
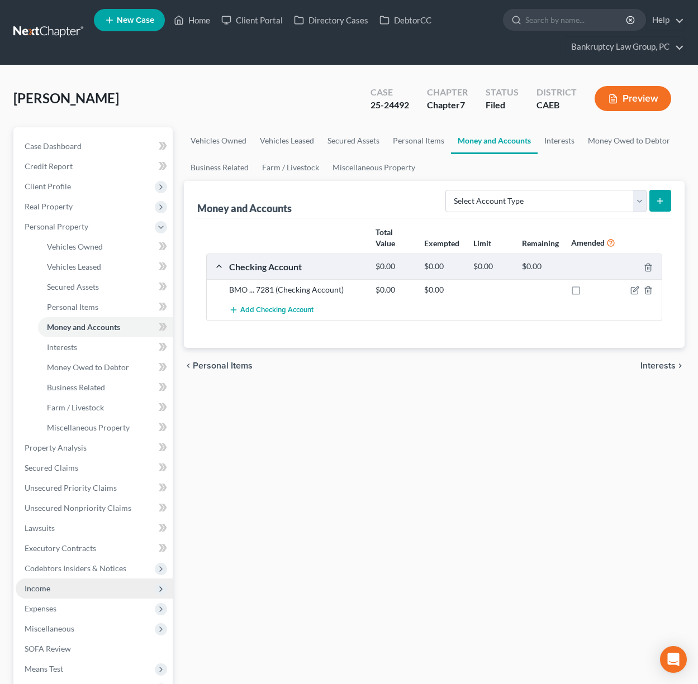
click at [45, 582] on span "Income" at bounding box center [94, 589] width 157 height 20
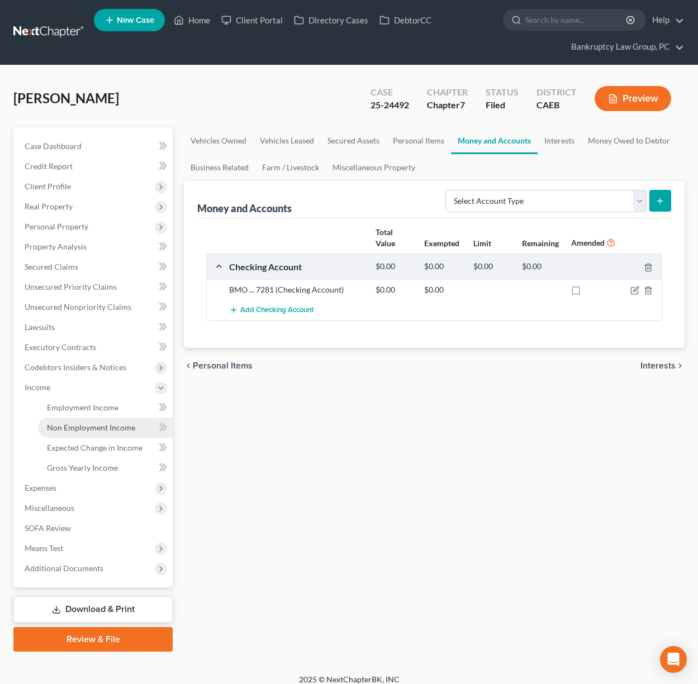
click at [85, 423] on span "Non Employment Income" at bounding box center [91, 427] width 88 height 9
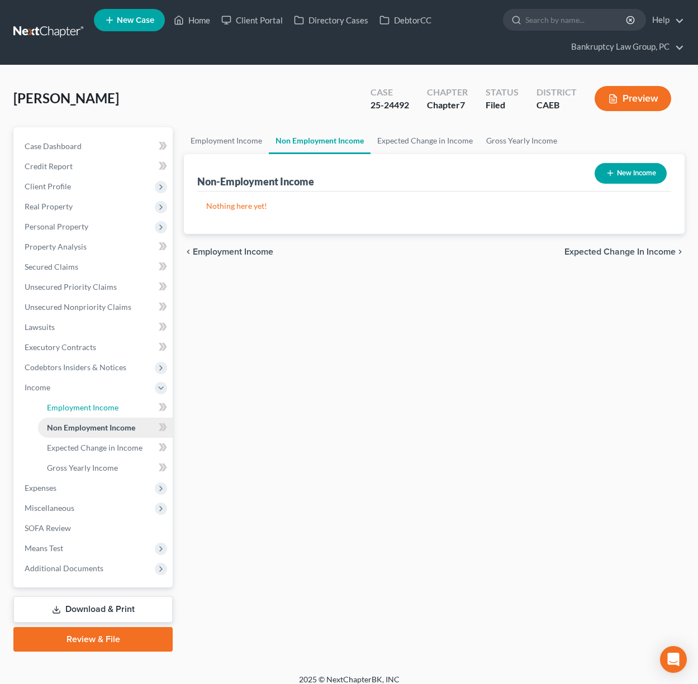
drag, startPoint x: 85, startPoint y: 403, endPoint x: 128, endPoint y: 426, distance: 49.0
click at [85, 403] on span "Employment Income" at bounding box center [82, 407] width 71 height 9
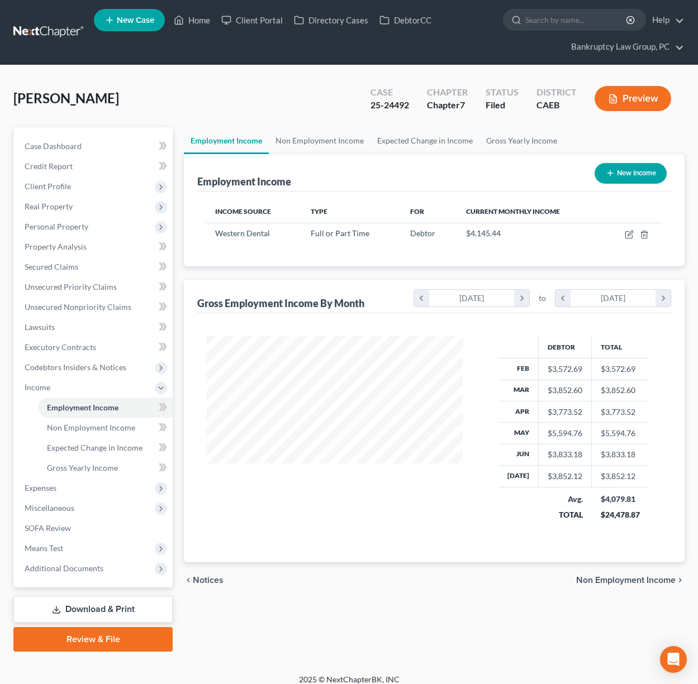
scroll to position [200, 279]
click at [201, 22] on link "Home" at bounding box center [191, 20] width 47 height 20
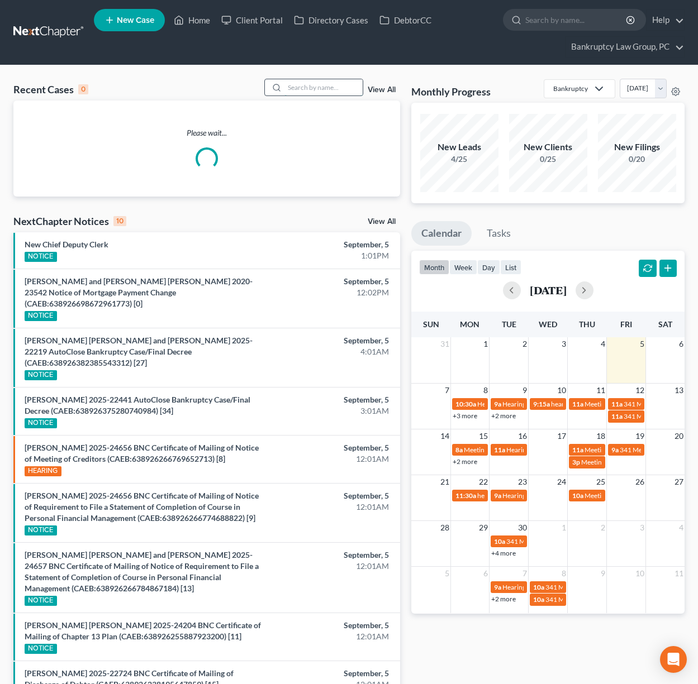
click at [331, 93] on input "search" at bounding box center [323, 87] width 78 height 16
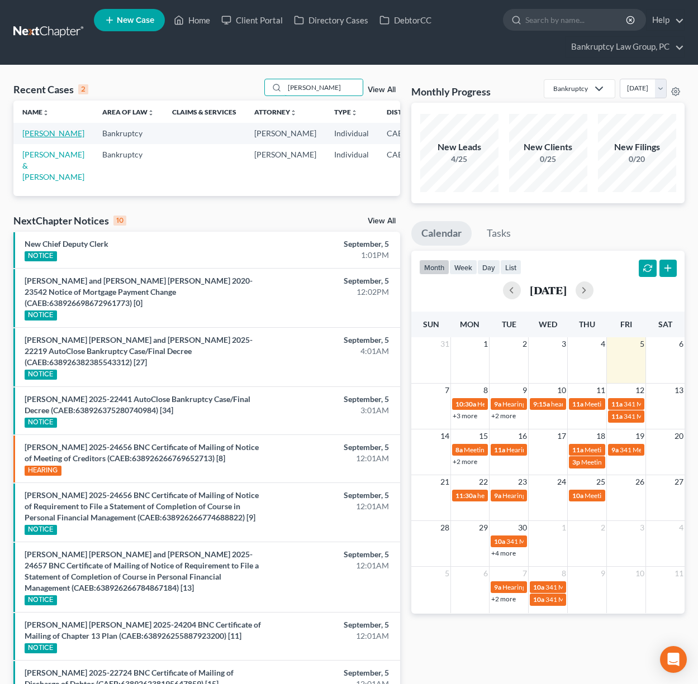
type input "[PERSON_NAME]"
click at [35, 134] on link "[PERSON_NAME]" at bounding box center [53, 132] width 62 height 9
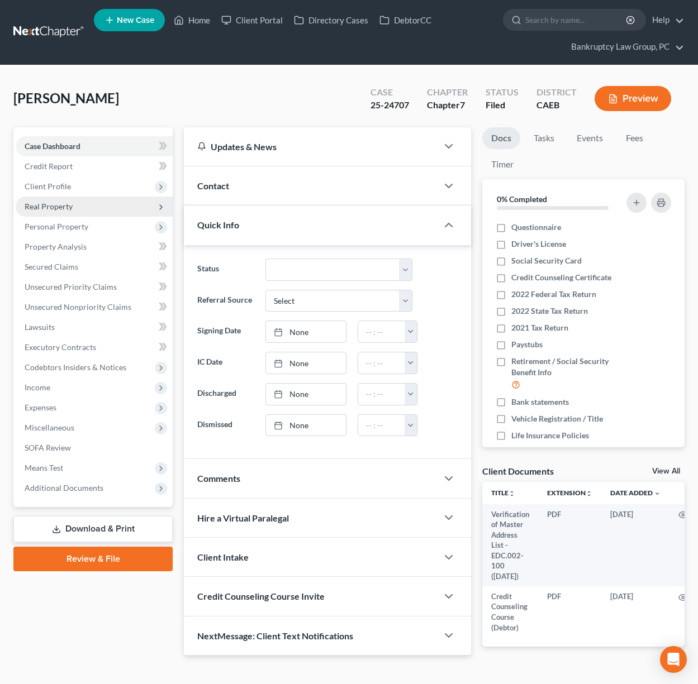
click at [66, 206] on span "Real Property" at bounding box center [49, 206] width 48 height 9
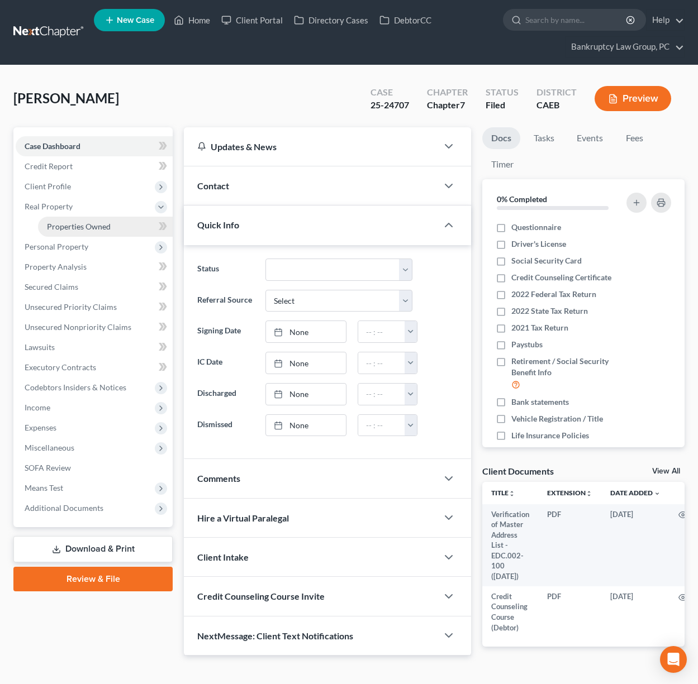
click at [69, 224] on span "Properties Owned" at bounding box center [79, 226] width 64 height 9
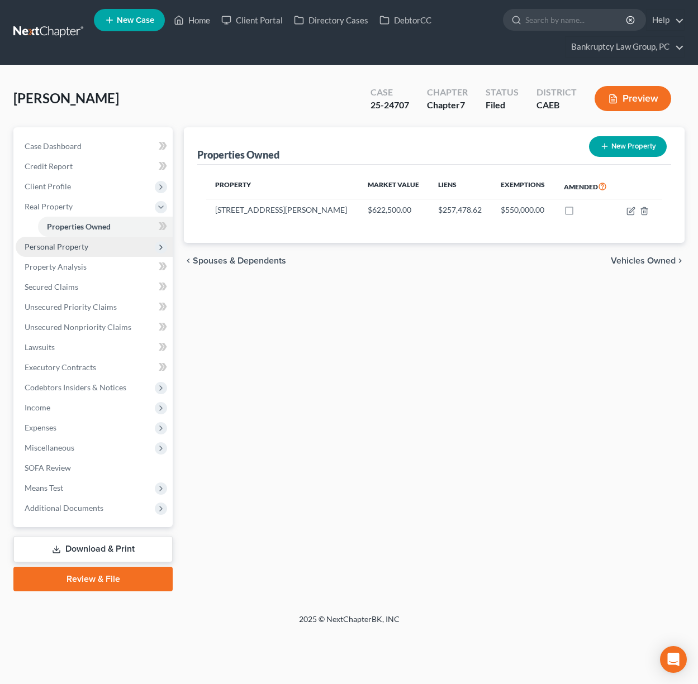
click at [63, 244] on span "Personal Property" at bounding box center [57, 246] width 64 height 9
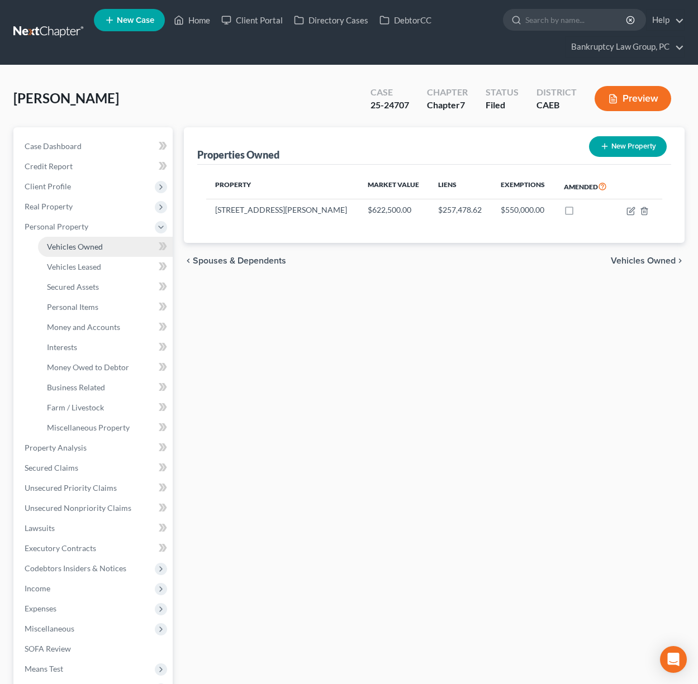
click at [68, 249] on span "Vehicles Owned" at bounding box center [75, 246] width 56 height 9
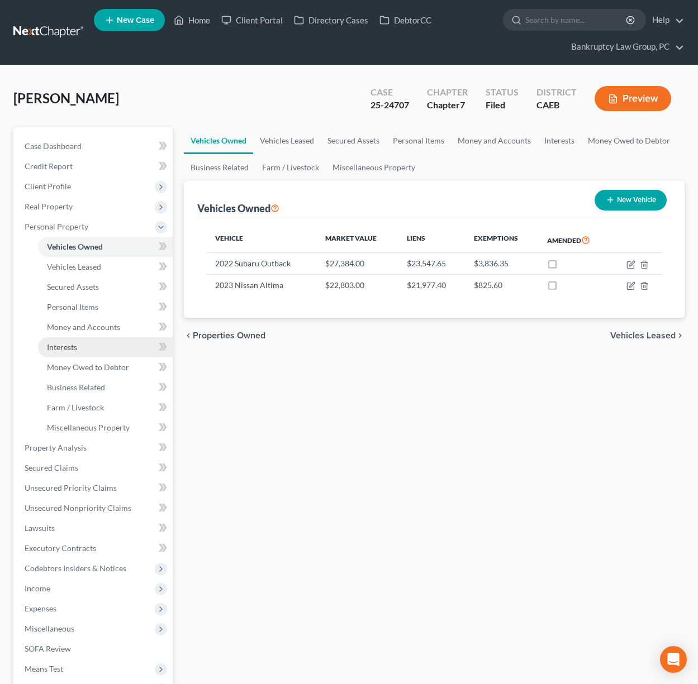
click at [66, 346] on span "Interests" at bounding box center [62, 346] width 30 height 9
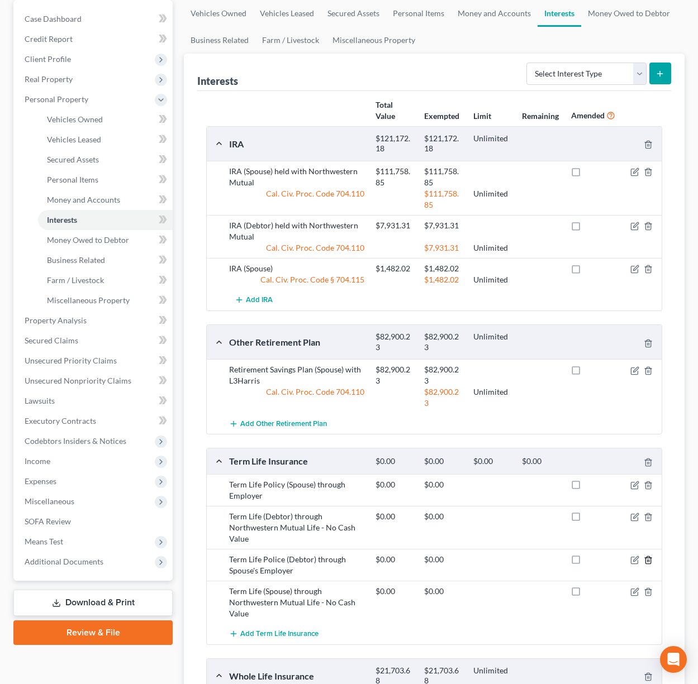
scroll to position [123, 0]
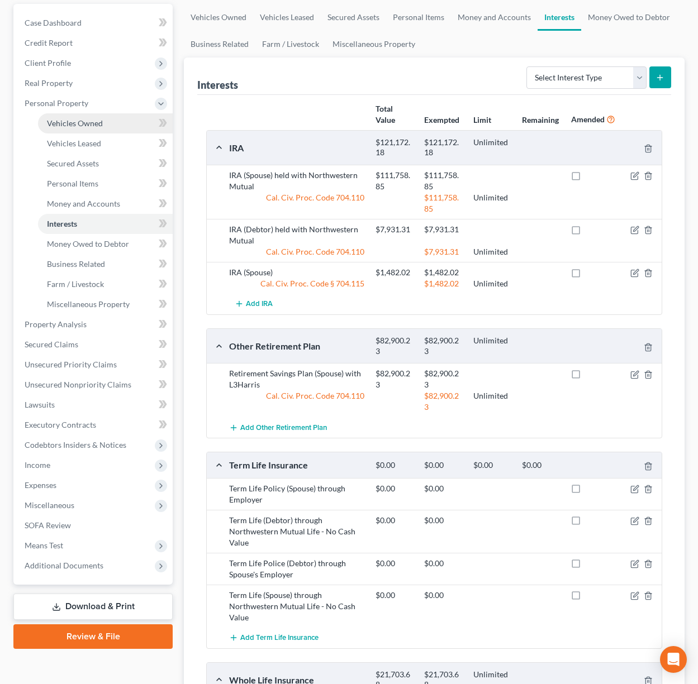
click at [85, 121] on span "Vehicles Owned" at bounding box center [75, 122] width 56 height 9
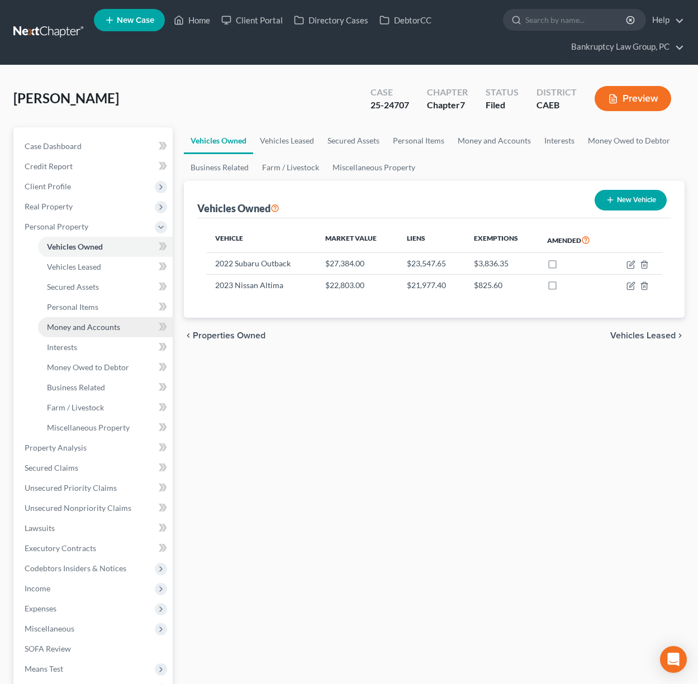
click at [100, 330] on span "Money and Accounts" at bounding box center [83, 326] width 73 height 9
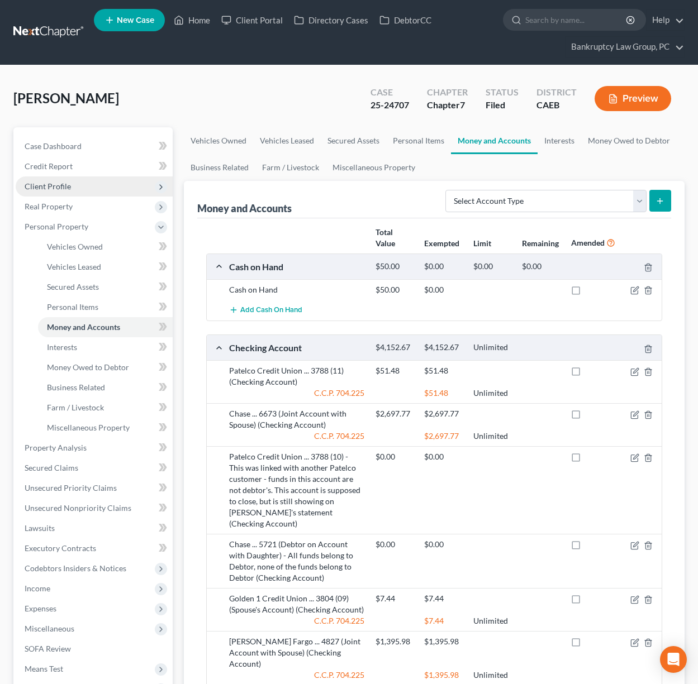
click at [49, 185] on span "Client Profile" at bounding box center [48, 186] width 46 height 9
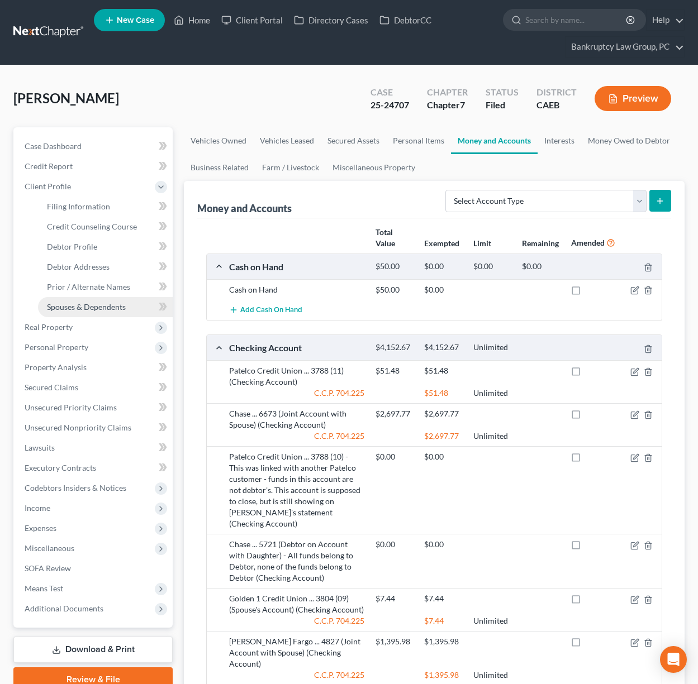
click at [89, 307] on span "Spouses & Dependents" at bounding box center [86, 306] width 79 height 9
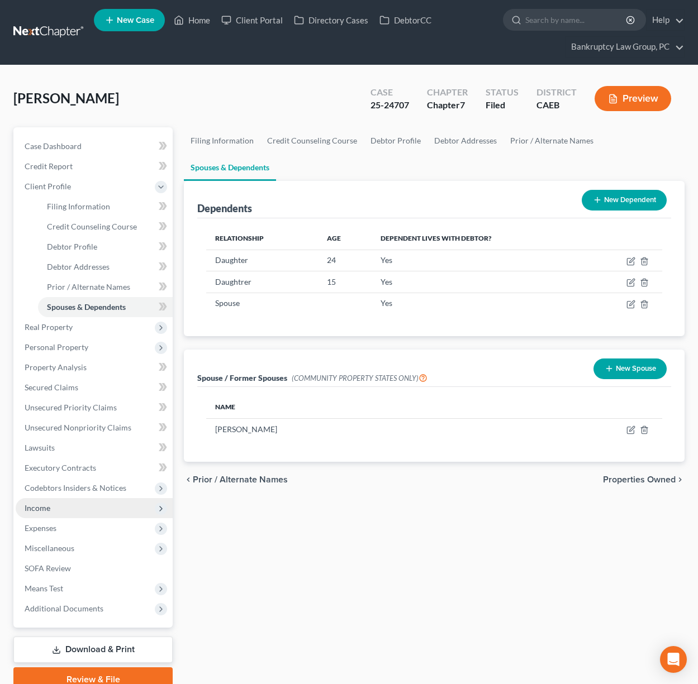
click at [44, 509] on span "Income" at bounding box center [38, 507] width 26 height 9
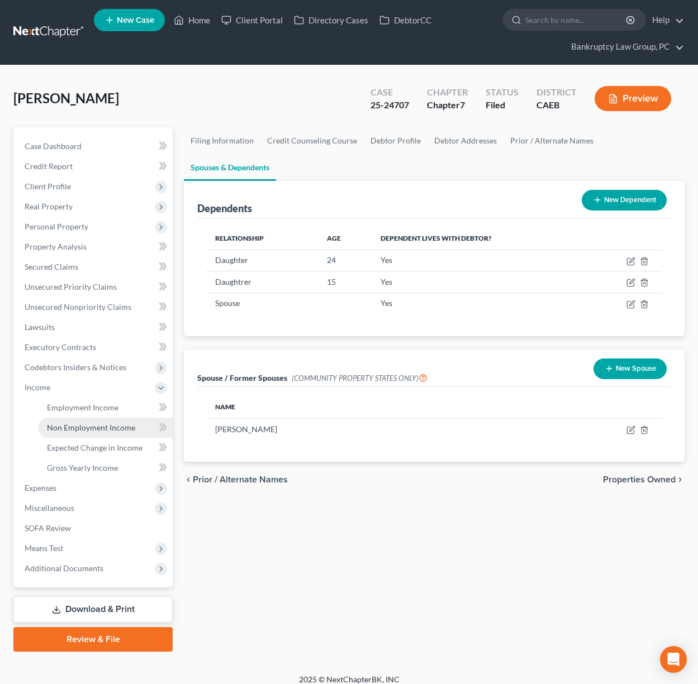
click at [94, 432] on span "Non Employment Income" at bounding box center [91, 427] width 88 height 9
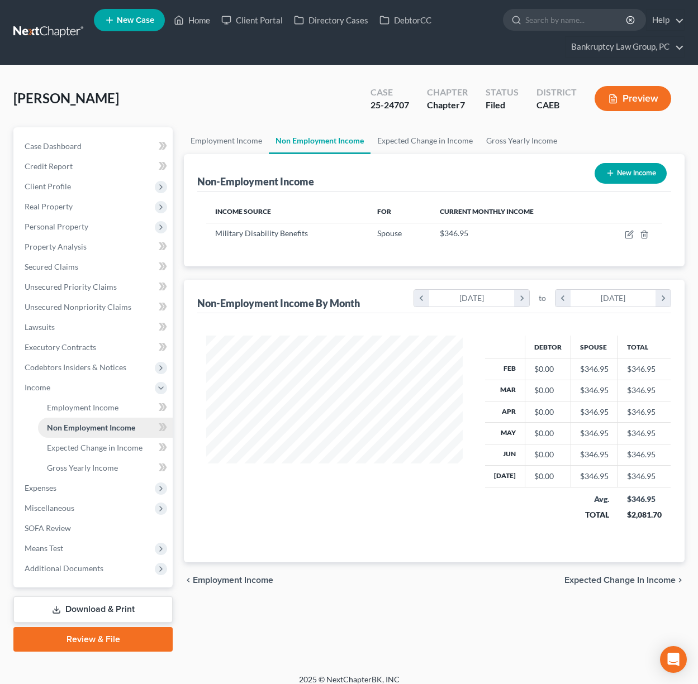
scroll to position [200, 279]
click at [82, 410] on span "Employment Income" at bounding box center [82, 407] width 71 height 9
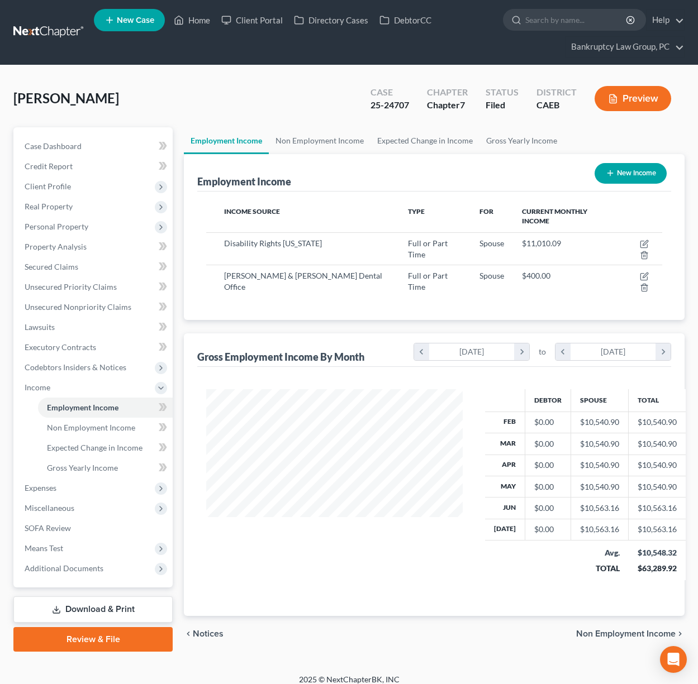
scroll to position [200, 279]
click at [60, 269] on span "Secured Claims" at bounding box center [52, 266] width 54 height 9
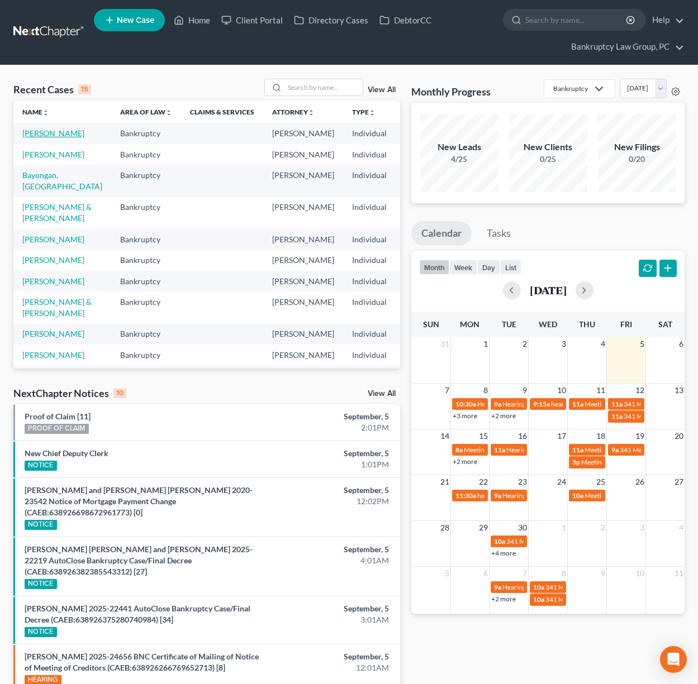
click at [34, 132] on link "[PERSON_NAME]" at bounding box center [53, 132] width 62 height 9
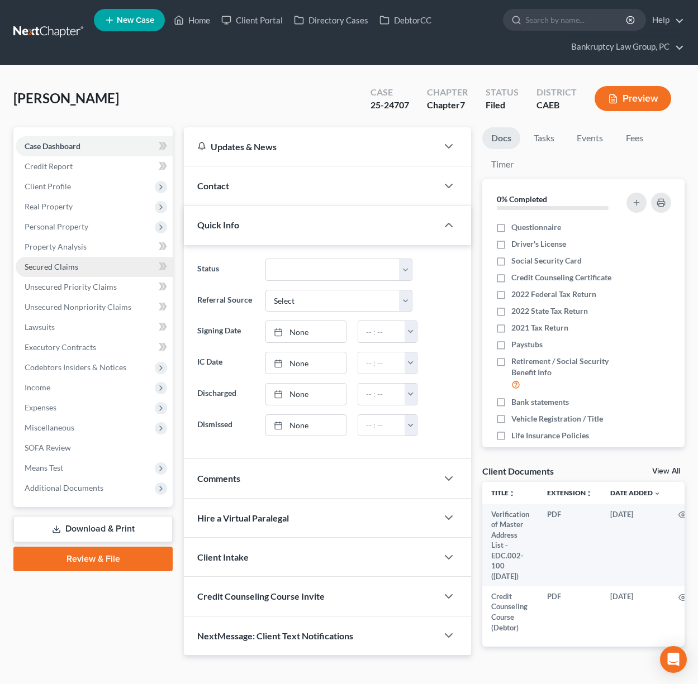
click at [58, 266] on span "Secured Claims" at bounding box center [52, 266] width 54 height 9
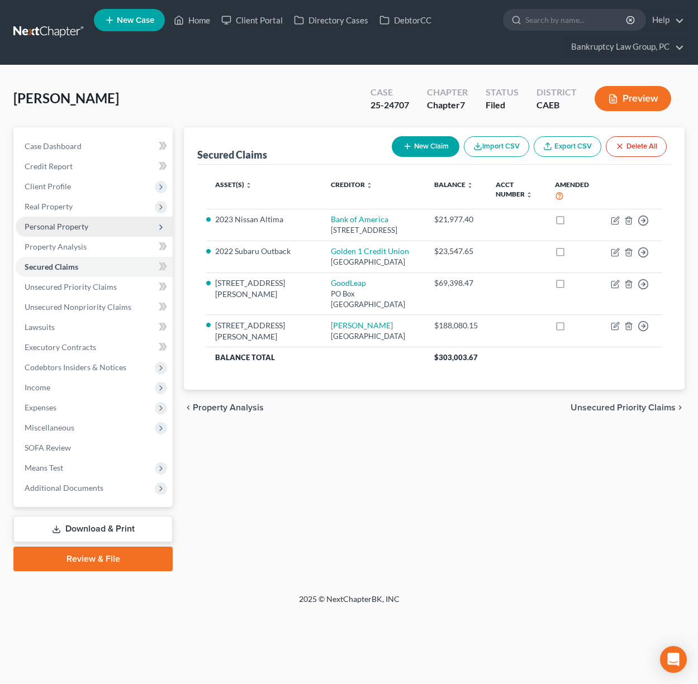
click at [58, 228] on span "Personal Property" at bounding box center [57, 226] width 64 height 9
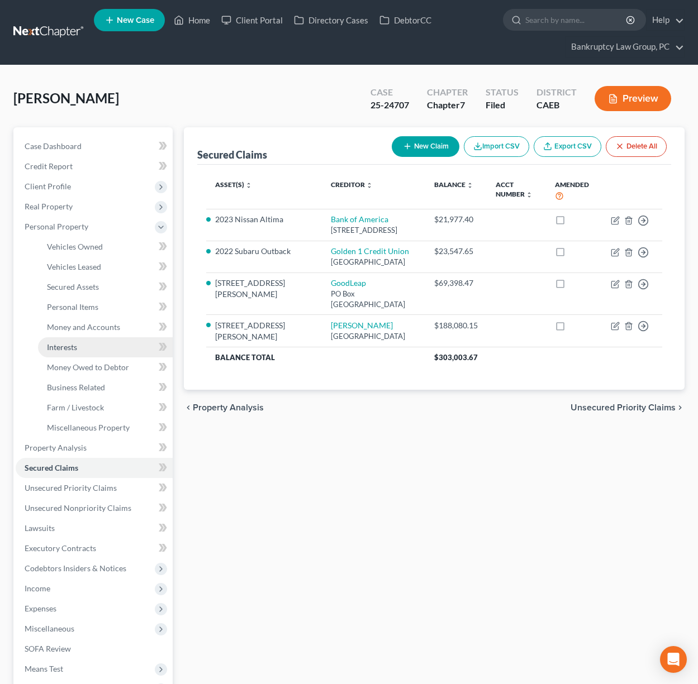
click at [69, 349] on span "Interests" at bounding box center [62, 346] width 30 height 9
